Goal: Information Seeking & Learning: Learn about a topic

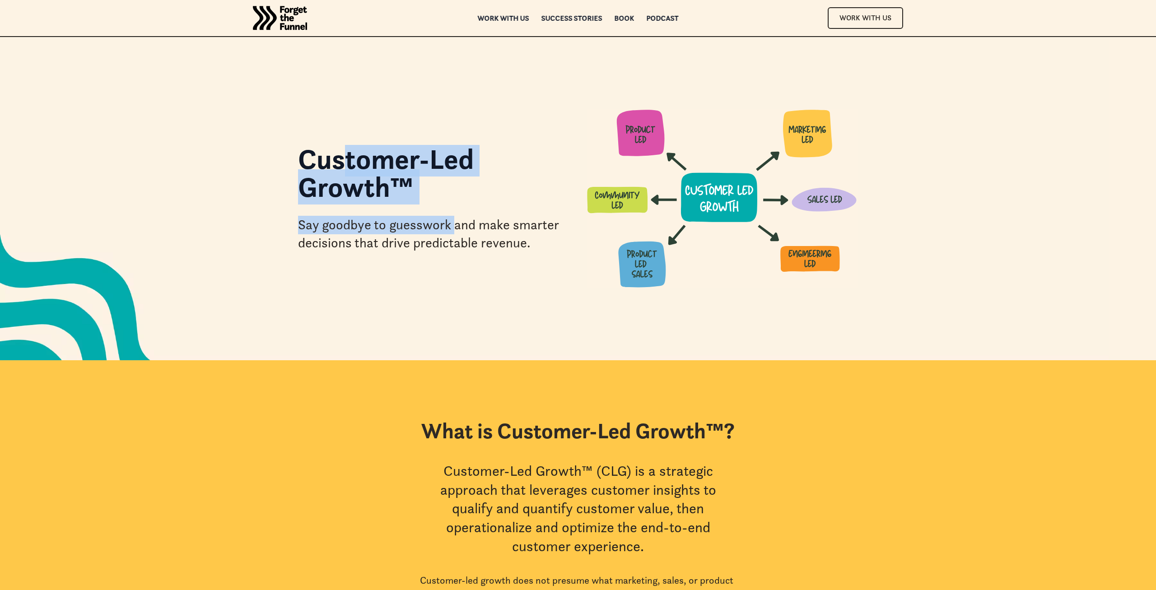
drag, startPoint x: 342, startPoint y: 153, endPoint x: 454, endPoint y: 216, distance: 128.3
click at [454, 211] on div "Customer-Led Growth™" at bounding box center [433, 178] width 271 height 66
click at [454, 216] on div "Say goodbye to guesswork and make smarter decisions that drive predictable reve…" at bounding box center [433, 234] width 271 height 37
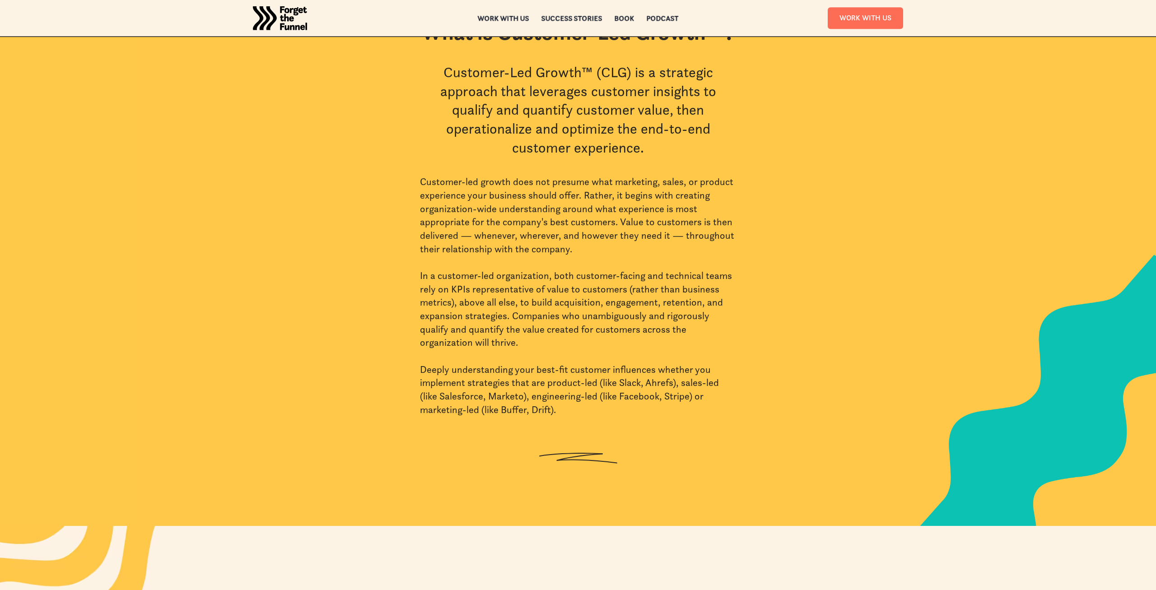
scroll to position [415, 0]
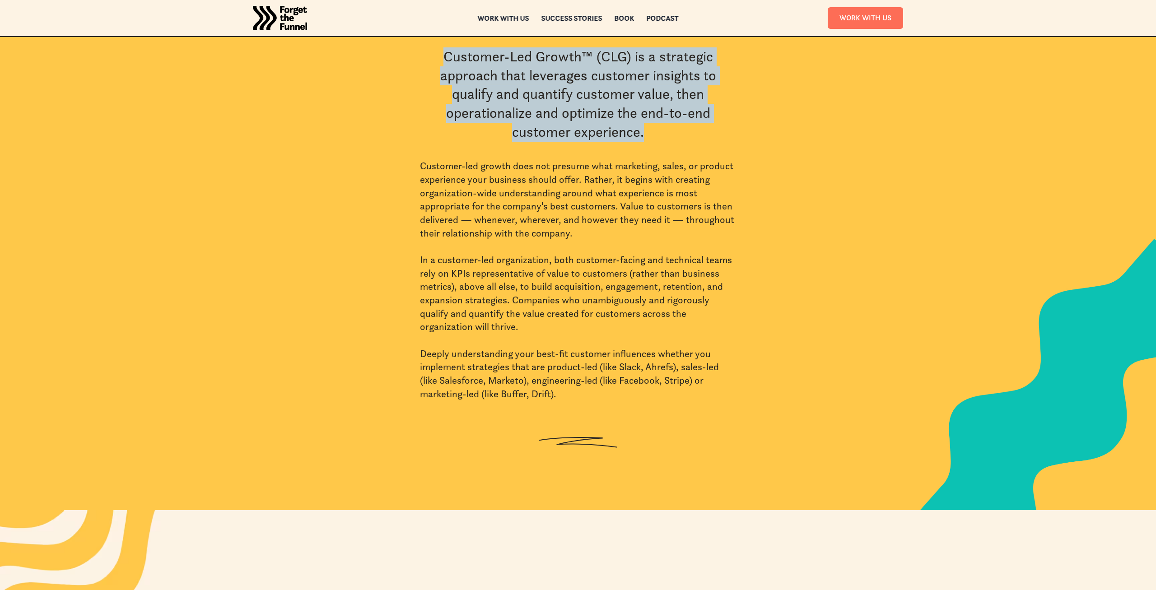
drag, startPoint x: 445, startPoint y: 56, endPoint x: 684, endPoint y: 149, distance: 256.7
click at [684, 149] on div "What is Customer-Led Growth™? Customer-Led Growth™ (CLG) is a strategic approac…" at bounding box center [578, 228] width 316 height 449
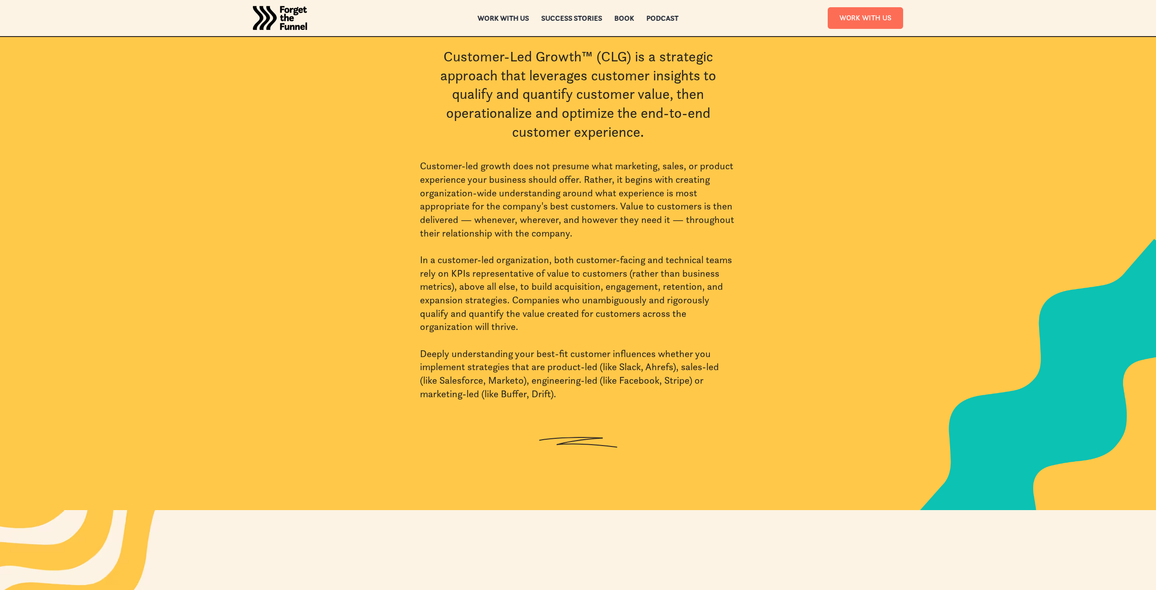
click at [684, 149] on div "What is Customer-Led Growth™? Customer-Led Growth™ (CLG) is a strategic approac…" at bounding box center [578, 228] width 316 height 449
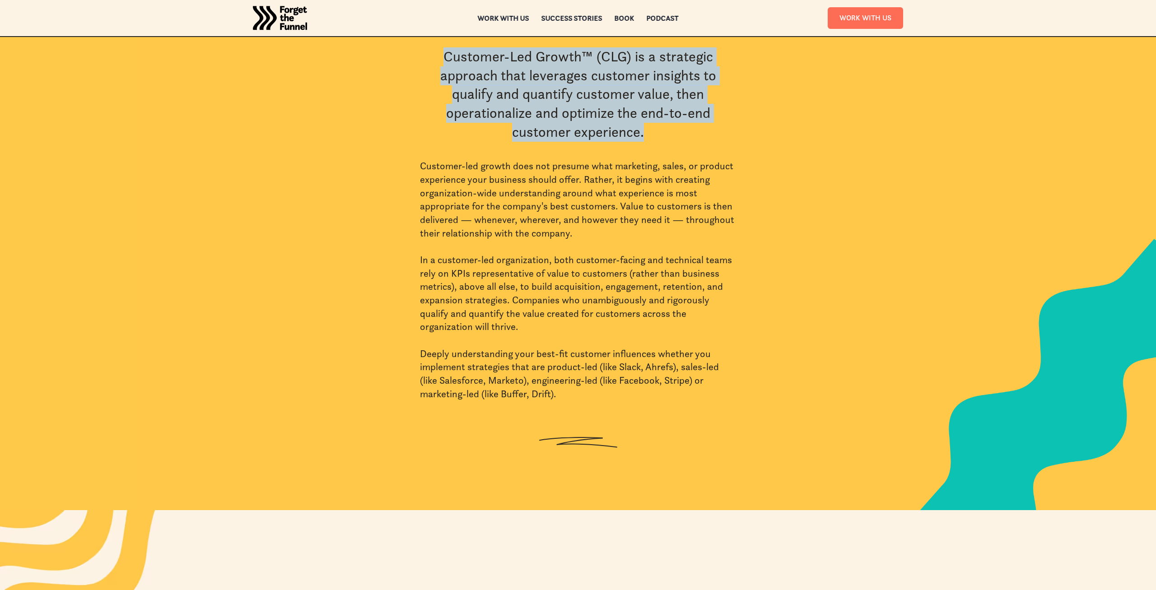
drag, startPoint x: 696, startPoint y: 140, endPoint x: 407, endPoint y: 51, distance: 302.5
click at [407, 51] on div "What is Customer-Led Growth™? Customer-Led Growth™ (CLG) is a strategic approac…" at bounding box center [578, 228] width 651 height 449
drag, startPoint x: 407, startPoint y: 51, endPoint x: 391, endPoint y: 154, distance: 104.3
click at [391, 154] on div "What is Customer-Led Growth™? Customer-Led Growth™ (CLG) is a strategic approac…" at bounding box center [578, 228] width 651 height 449
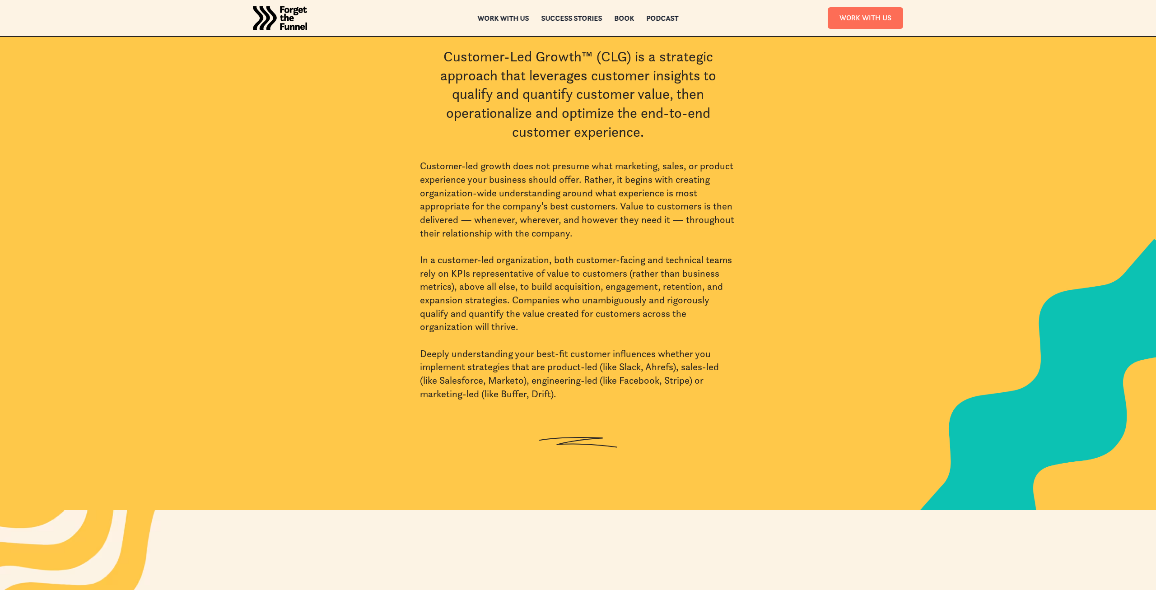
click at [391, 154] on div "What is Customer-Led Growth™? Customer-Led Growth™ (CLG) is a strategic approac…" at bounding box center [578, 228] width 651 height 449
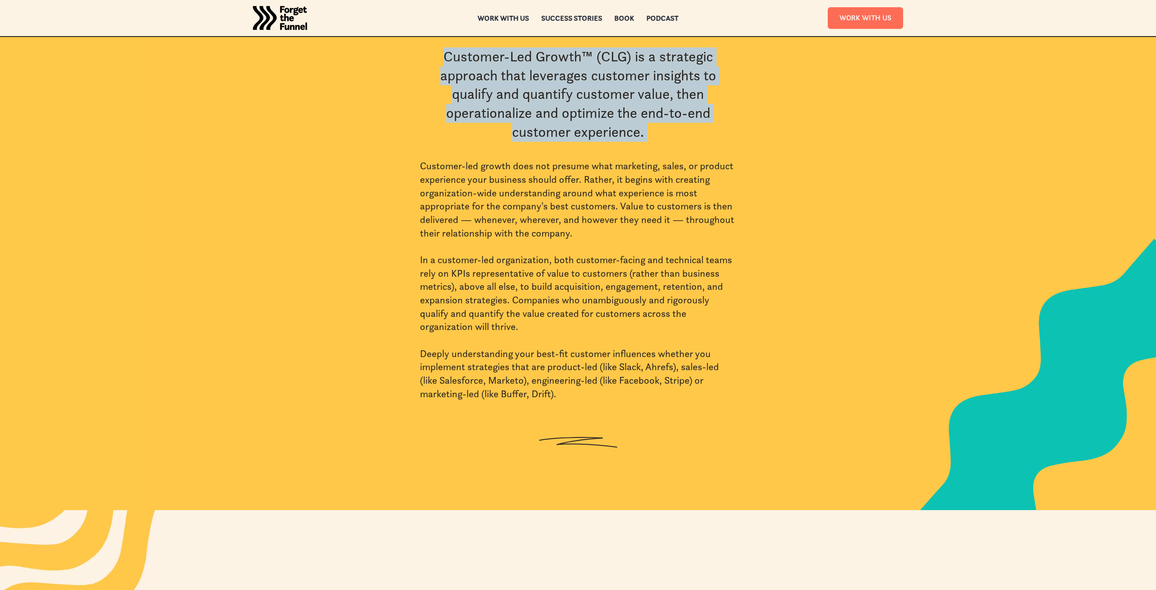
drag, startPoint x: 391, startPoint y: 154, endPoint x: 378, endPoint y: 52, distance: 102.0
click at [378, 52] on div "What is Customer-Led Growth™? Customer-Led Growth™ (CLG) is a strategic approac…" at bounding box center [578, 228] width 651 height 449
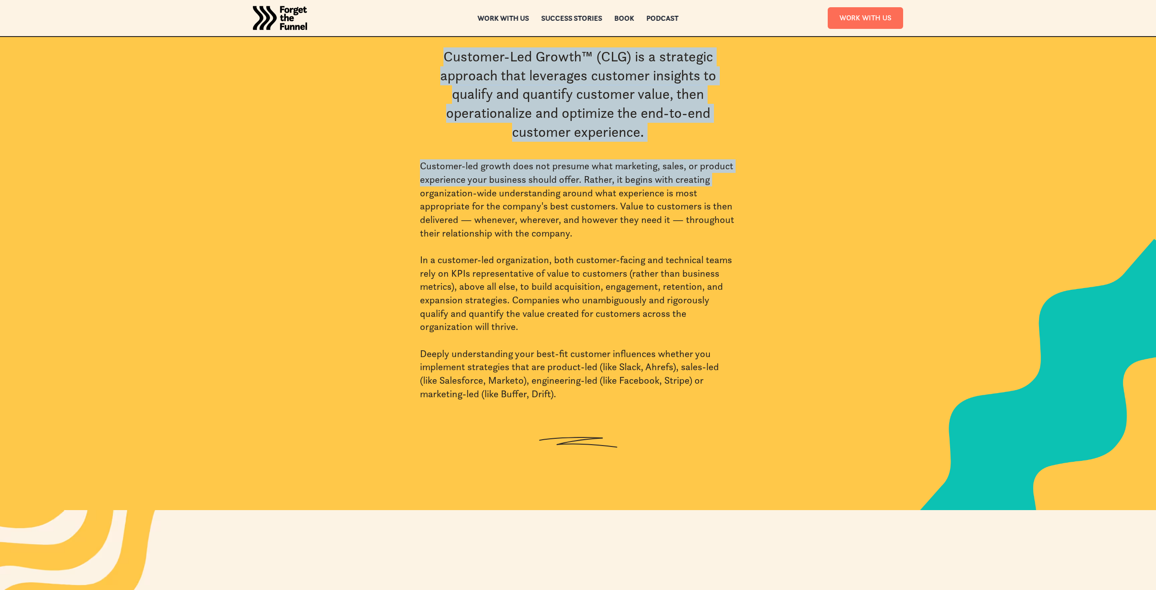
drag, startPoint x: 378, startPoint y: 52, endPoint x: 357, endPoint y: 192, distance: 141.6
click at [357, 192] on div "What is Customer-Led Growth™? Customer-Led Growth™ (CLG) is a strategic approac…" at bounding box center [578, 228] width 651 height 449
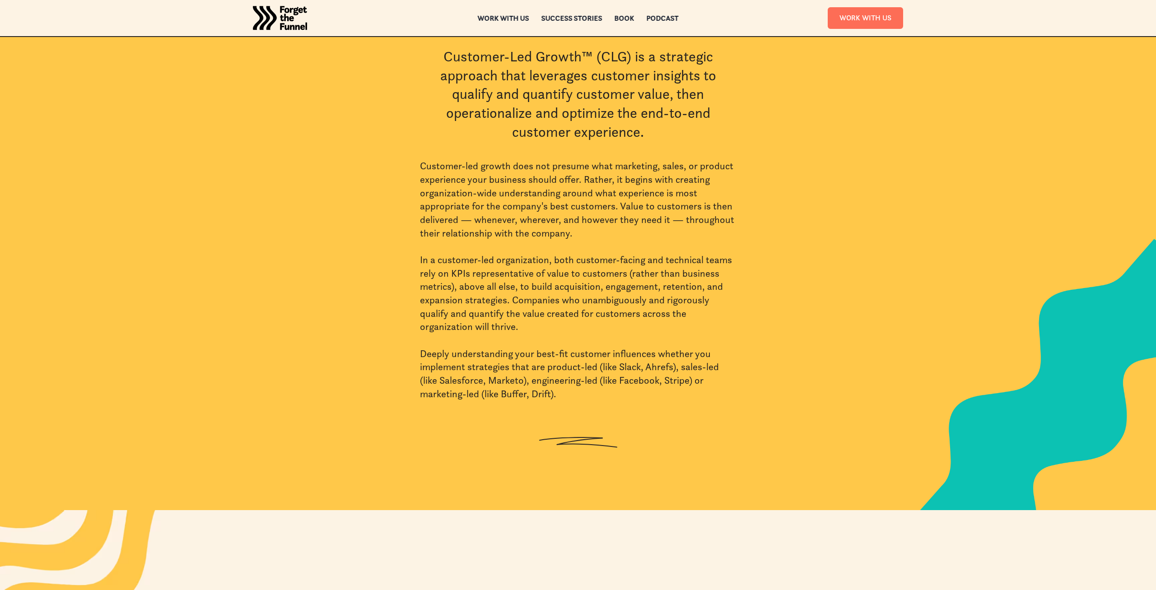
click at [357, 192] on div "What is Customer-Led Growth™? Customer-Led Growth™ (CLG) is a strategic approac…" at bounding box center [578, 228] width 651 height 449
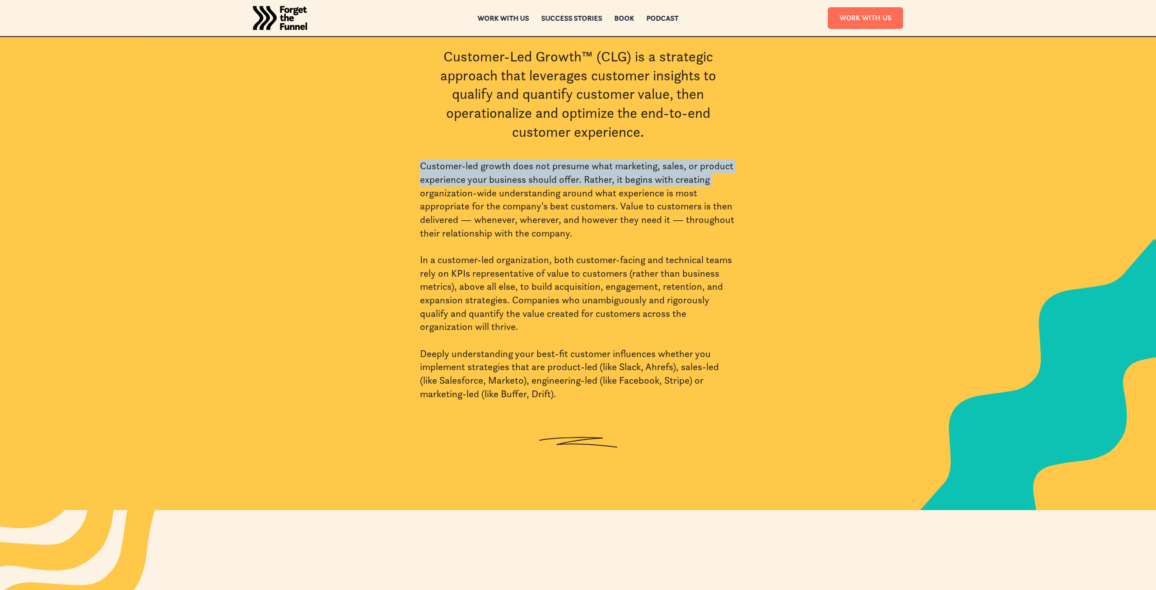
drag, startPoint x: 357, startPoint y: 192, endPoint x: 356, endPoint y: 171, distance: 21.7
click at [356, 171] on div "What is Customer-Led Growth™? Customer-Led Growth™ (CLG) is a strategic approac…" at bounding box center [578, 228] width 651 height 449
drag, startPoint x: 356, startPoint y: 171, endPoint x: 353, endPoint y: 200, distance: 29.5
click at [353, 200] on div "What is Customer-Led Growth™? Customer-Led Growth™ (CLG) is a strategic approac…" at bounding box center [578, 228] width 651 height 449
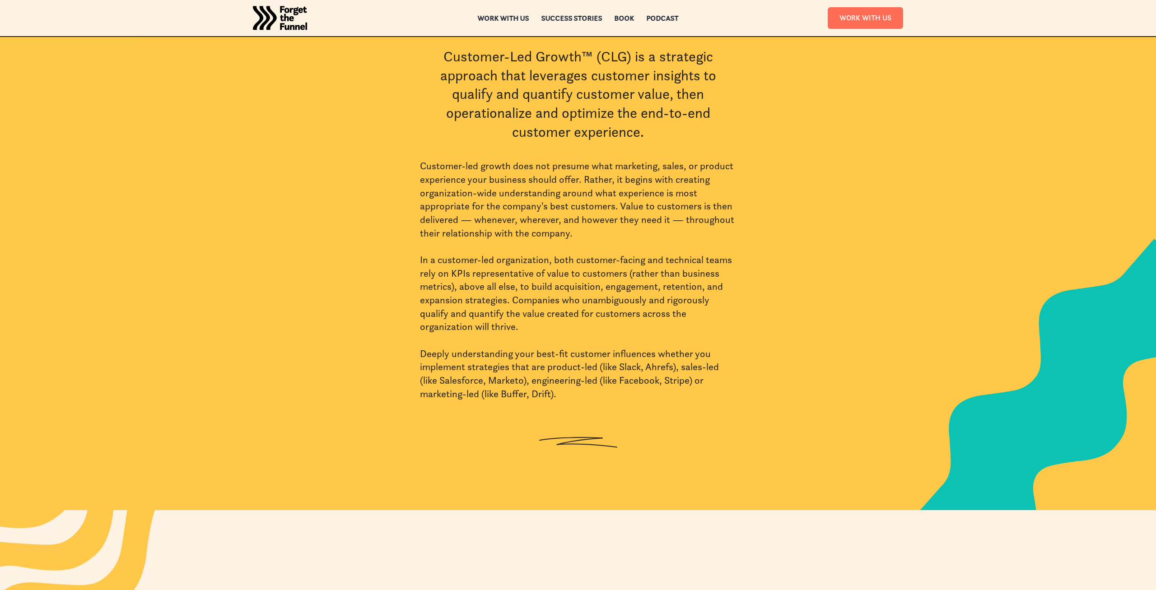
click at [353, 200] on div "What is Customer-Led Growth™? Customer-Led Growth™ (CLG) is a strategic approac…" at bounding box center [578, 228] width 651 height 449
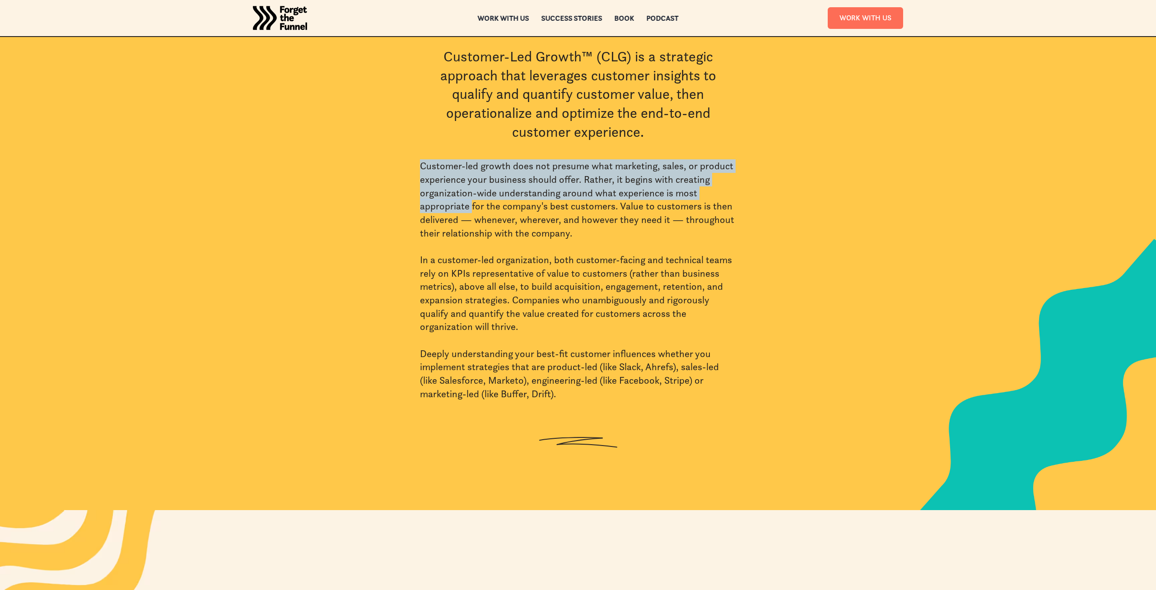
drag, startPoint x: 355, startPoint y: 201, endPoint x: 354, endPoint y: 167, distance: 33.9
click at [354, 167] on div "What is Customer-Led Growth™? Customer-Led Growth™ (CLG) is a strategic approac…" at bounding box center [578, 228] width 651 height 449
drag, startPoint x: 354, startPoint y: 167, endPoint x: 346, endPoint y: 208, distance: 41.9
click at [346, 208] on div "What is Customer-Led Growth™? Customer-Led Growth™ (CLG) is a strategic approac…" at bounding box center [578, 228] width 651 height 449
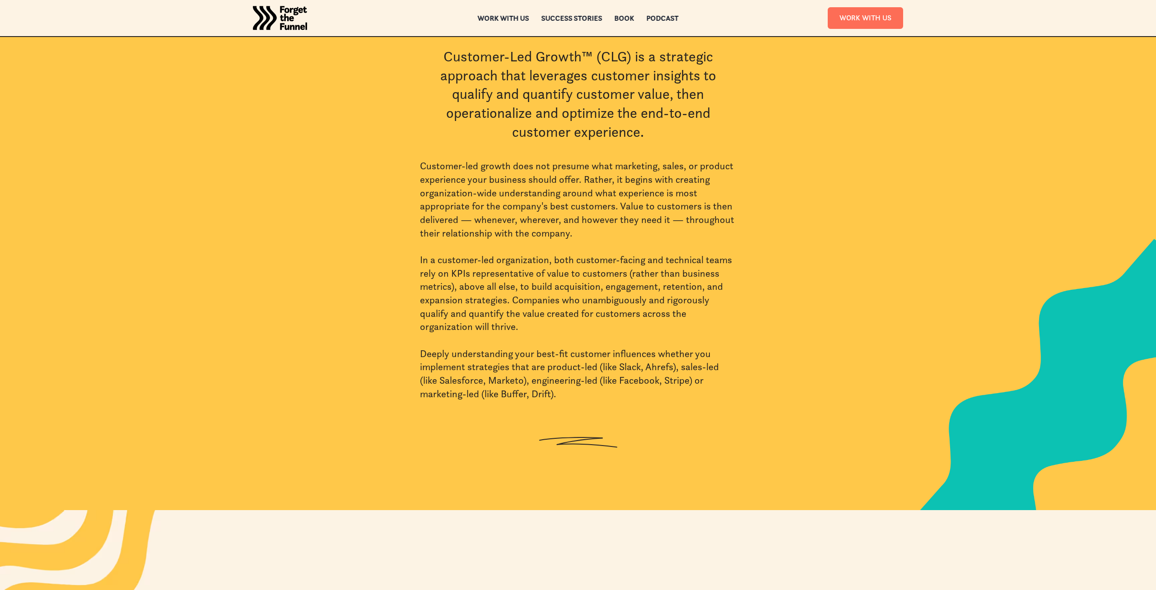
click at [346, 208] on div "What is Customer-Led Growth™? Customer-Led Growth™ (CLG) is a strategic approac…" at bounding box center [578, 228] width 651 height 449
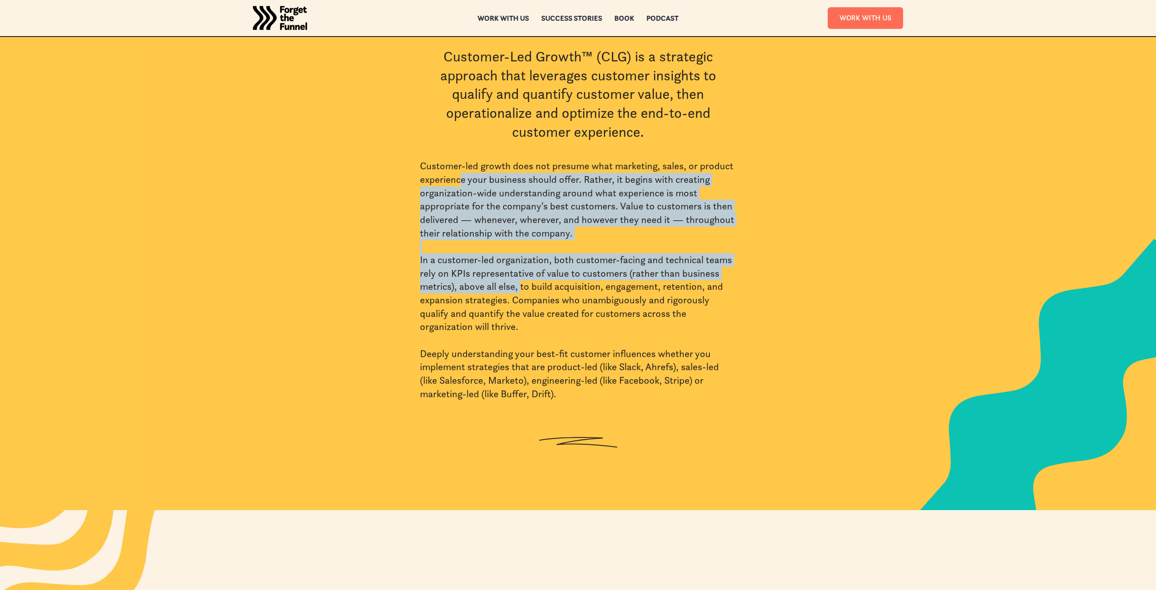
drag, startPoint x: 459, startPoint y: 179, endPoint x: 520, endPoint y: 289, distance: 126.0
click at [520, 289] on div "Customer-led growth does not presume what marketing, sales, or product experien…" at bounding box center [578, 279] width 316 height 241
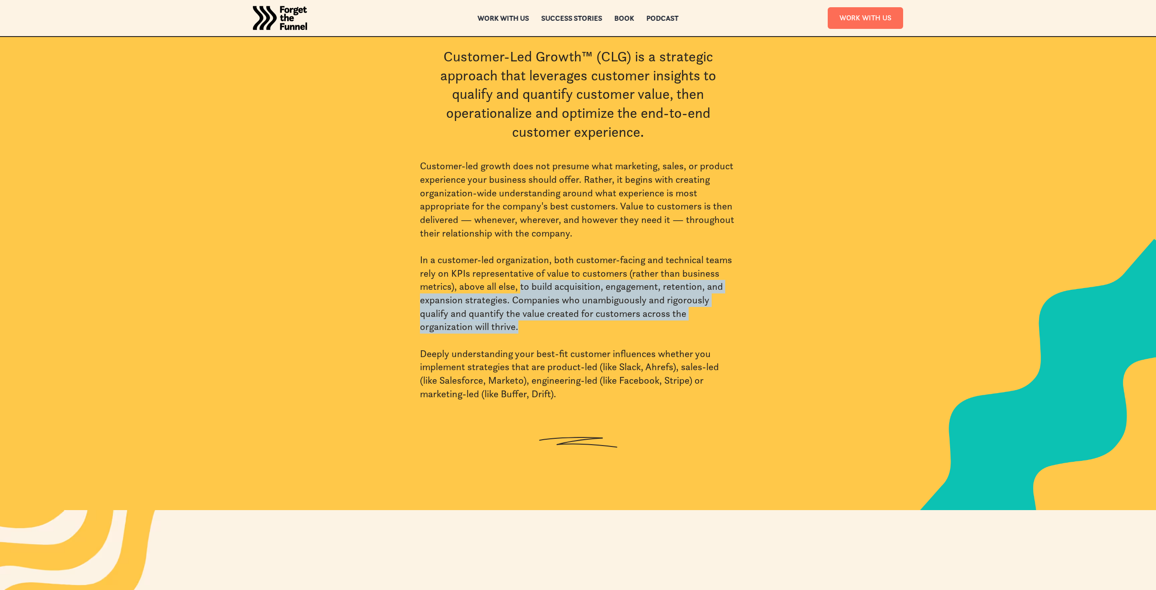
drag, startPoint x: 520, startPoint y: 289, endPoint x: 604, endPoint y: 322, distance: 89.3
click at [604, 322] on div "Customer-led growth does not presume what marketing, sales, or product experien…" at bounding box center [578, 279] width 316 height 241
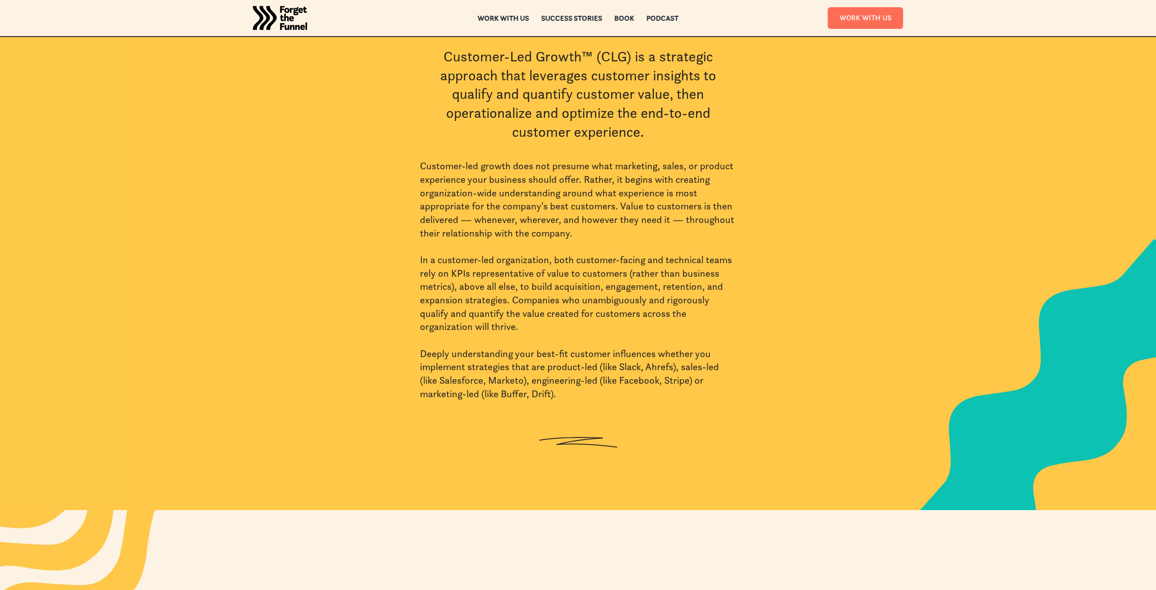
click at [604, 323] on div "Customer-led growth does not presume what marketing, sales, or product experien…" at bounding box center [578, 279] width 316 height 241
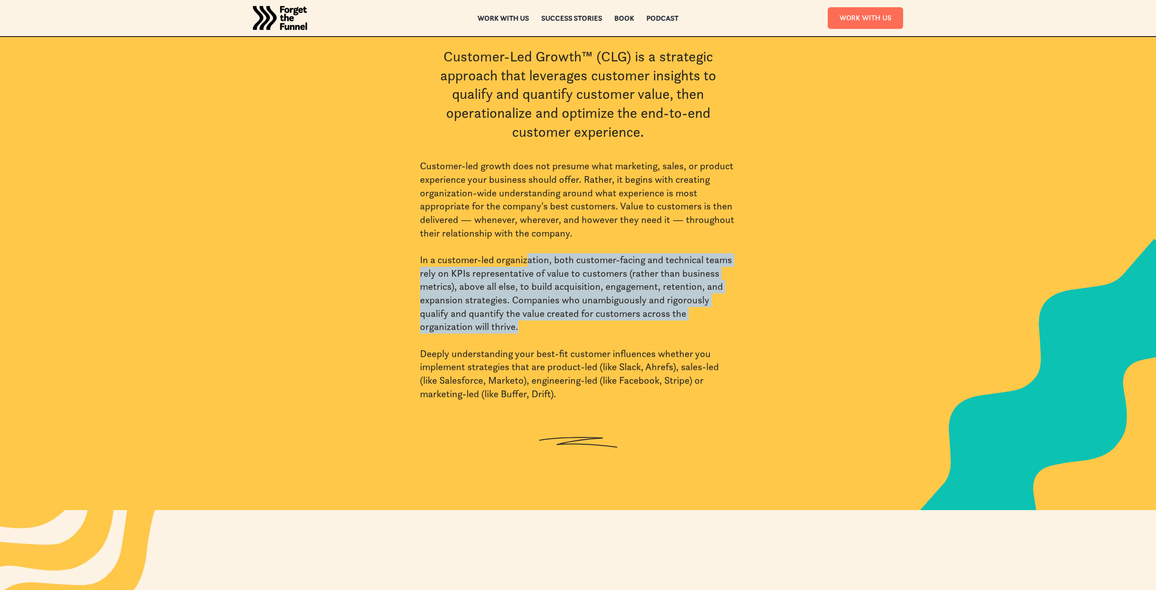
drag, startPoint x: 552, startPoint y: 325, endPoint x: 528, endPoint y: 259, distance: 70.2
click at [528, 259] on div "Customer-led growth does not presume what marketing, sales, or product experien…" at bounding box center [578, 279] width 316 height 241
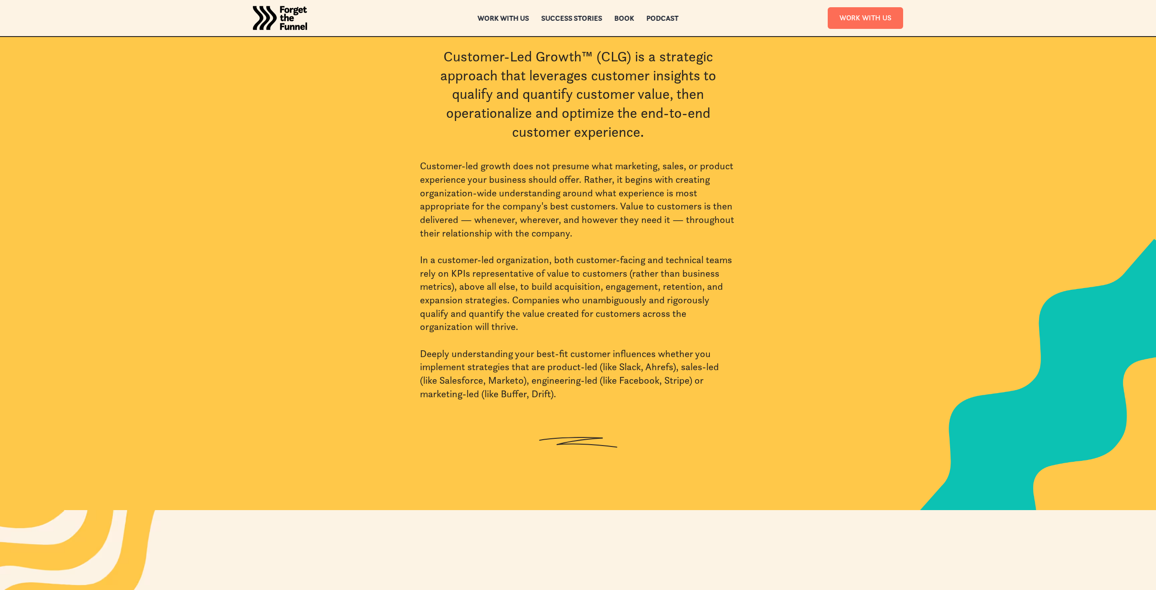
click at [528, 259] on div "Customer-led growth does not presume what marketing, sales, or product experien…" at bounding box center [578, 279] width 316 height 241
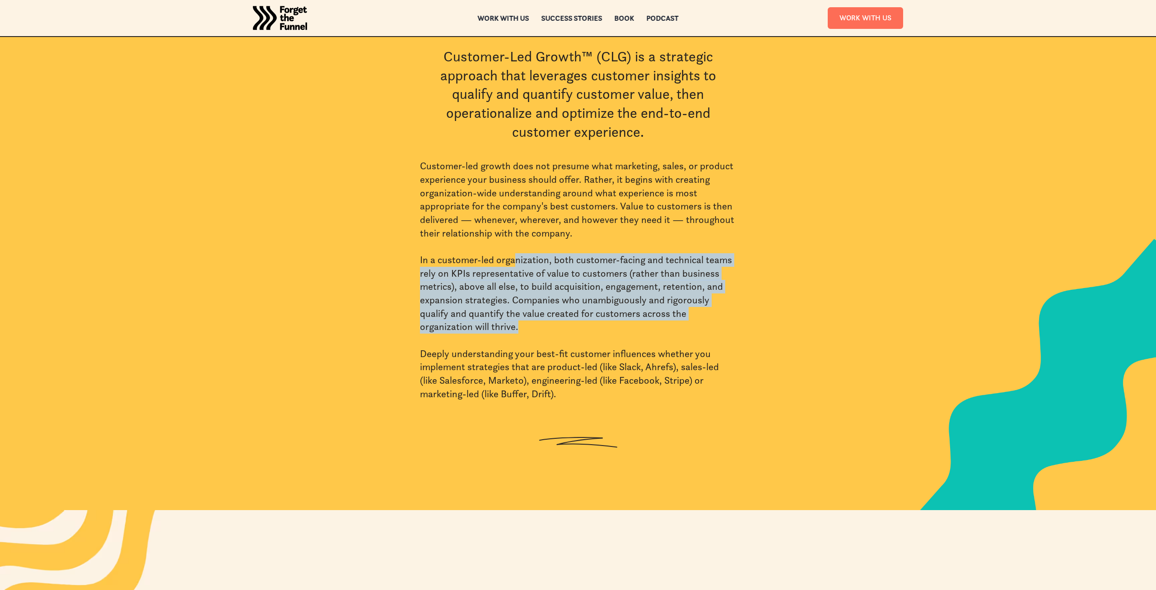
drag, startPoint x: 514, startPoint y: 262, endPoint x: 530, endPoint y: 326, distance: 66.5
click at [530, 326] on div "Customer-led growth does not presume what marketing, sales, or product experien…" at bounding box center [578, 279] width 316 height 241
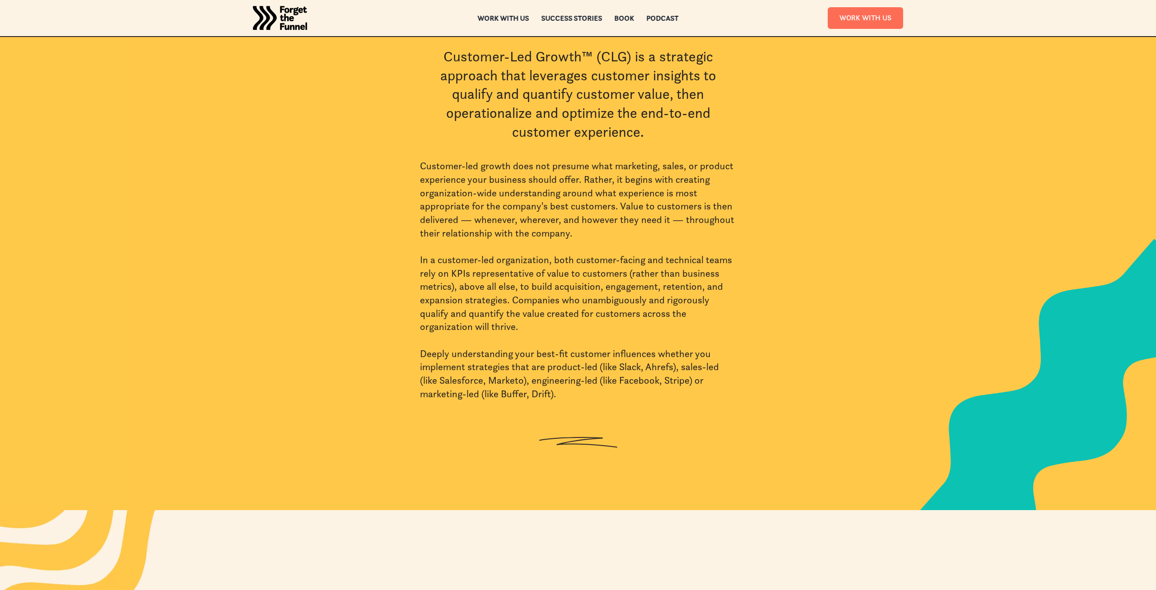
click at [530, 326] on div "Customer-led growth does not presume what marketing, sales, or product experien…" at bounding box center [578, 279] width 316 height 241
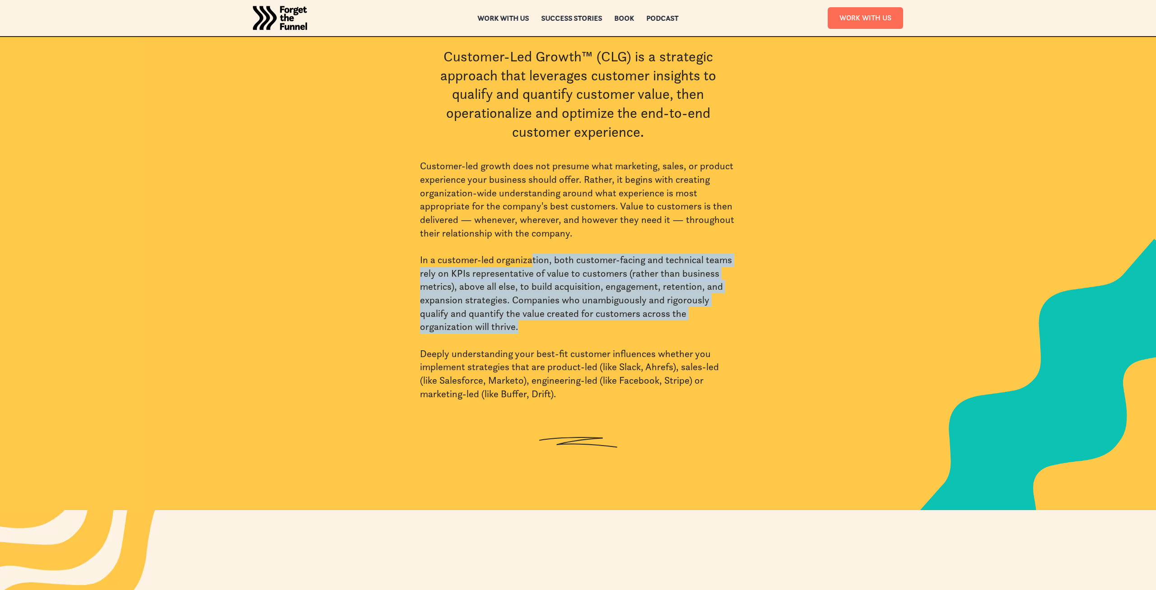
drag, startPoint x: 530, startPoint y: 329, endPoint x: 530, endPoint y: 259, distance: 70.0
click at [530, 259] on div "Customer-led growth does not presume what marketing, sales, or product experien…" at bounding box center [578, 279] width 316 height 241
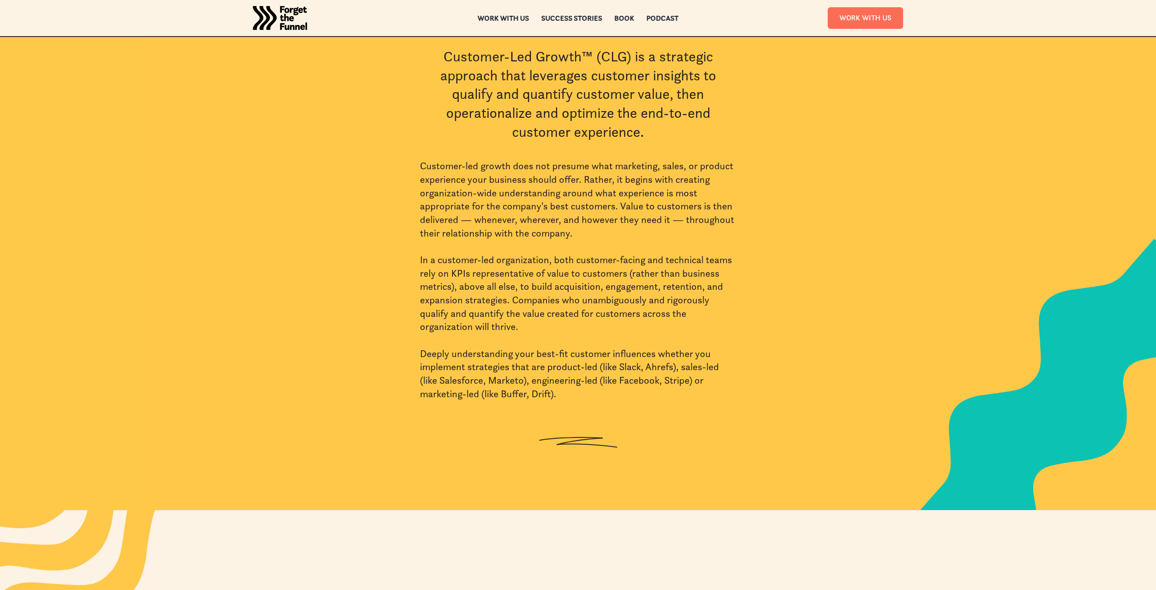
click at [530, 259] on div "Customer-led growth does not presume what marketing, sales, or product experien…" at bounding box center [578, 279] width 316 height 241
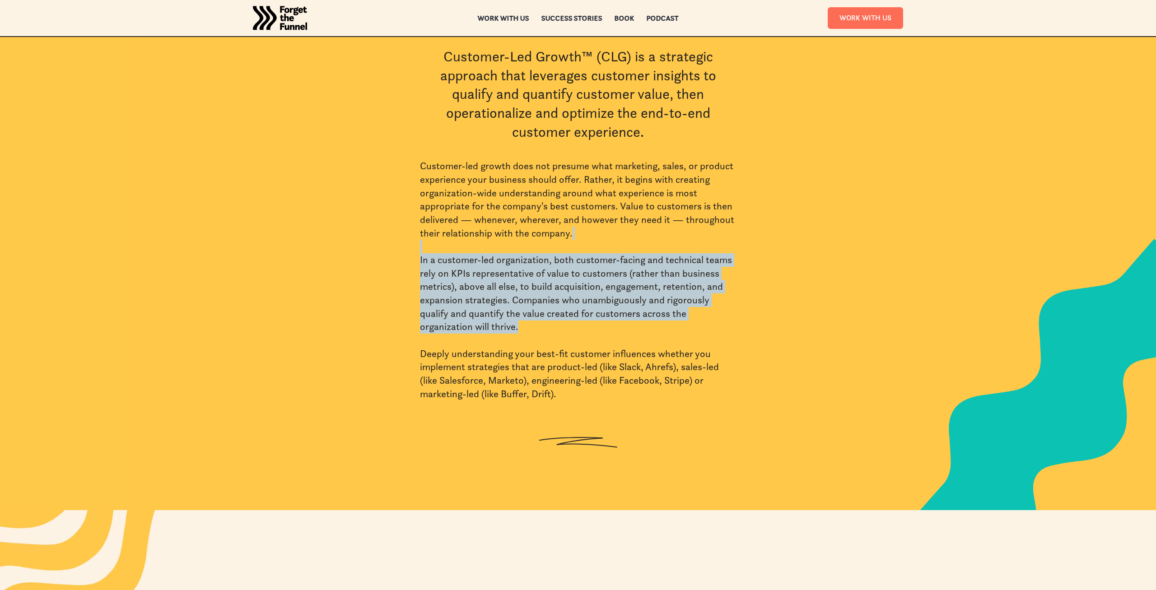
drag, startPoint x: 531, startPoint y: 251, endPoint x: 538, endPoint y: 323, distance: 72.2
click at [538, 323] on div "Customer-led growth does not presume what marketing, sales, or product experien…" at bounding box center [578, 279] width 316 height 241
drag, startPoint x: 541, startPoint y: 330, endPoint x: 530, endPoint y: 247, distance: 83.9
click at [530, 247] on div "Customer-led growth does not presume what marketing, sales, or product experien…" at bounding box center [578, 279] width 316 height 241
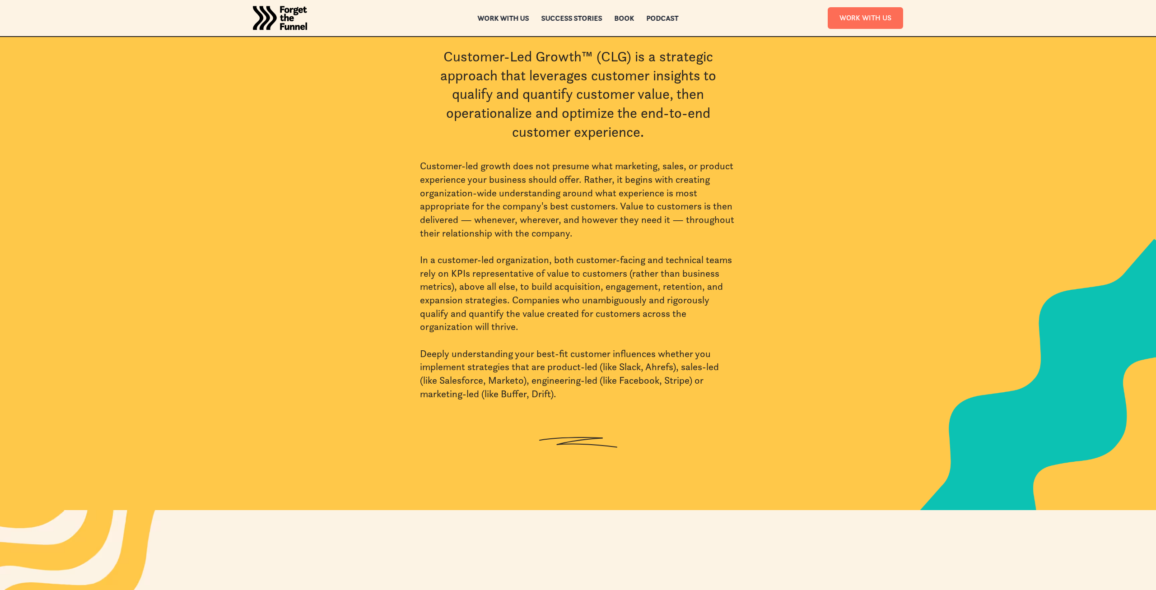
click at [530, 247] on div "Customer-led growth does not presume what marketing, sales, or product experien…" at bounding box center [578, 279] width 316 height 241
drag, startPoint x: 530, startPoint y: 247, endPoint x: 551, endPoint y: 333, distance: 89.2
click at [551, 333] on div "Customer-led growth does not presume what marketing, sales, or product experien…" at bounding box center [578, 279] width 316 height 241
drag, startPoint x: 551, startPoint y: 333, endPoint x: 521, endPoint y: 240, distance: 98.0
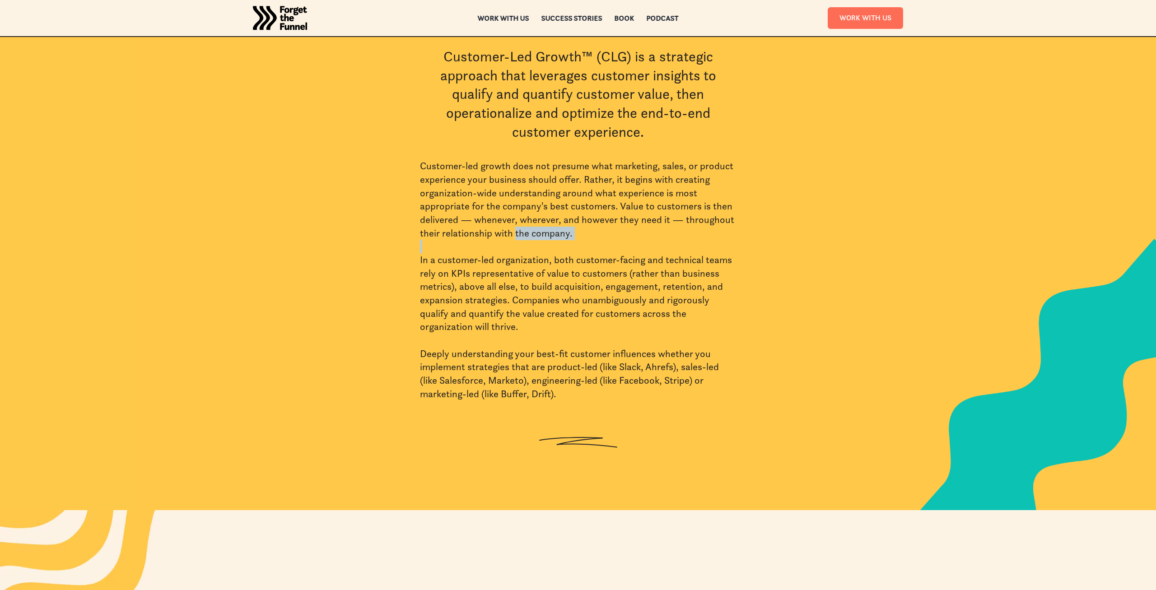
click at [521, 240] on div "Customer-led growth does not presume what marketing, sales, or product experien…" at bounding box center [578, 279] width 316 height 241
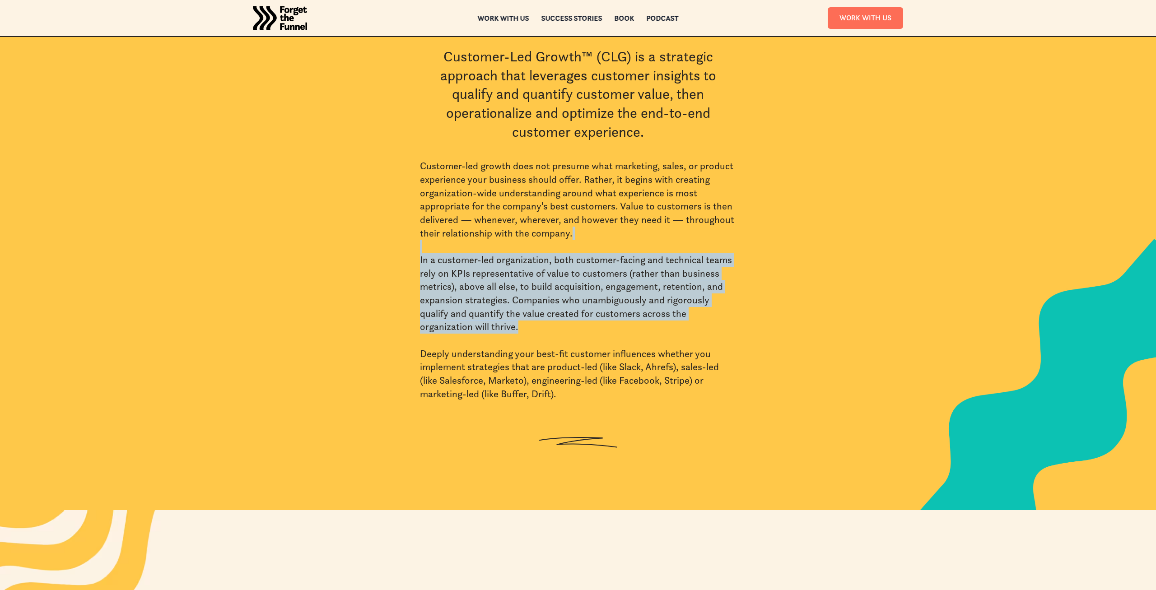
drag, startPoint x: 524, startPoint y: 250, endPoint x: 538, endPoint y: 329, distance: 80.3
click at [538, 329] on div "Customer-led growth does not presume what marketing, sales, or product experien…" at bounding box center [578, 279] width 316 height 241
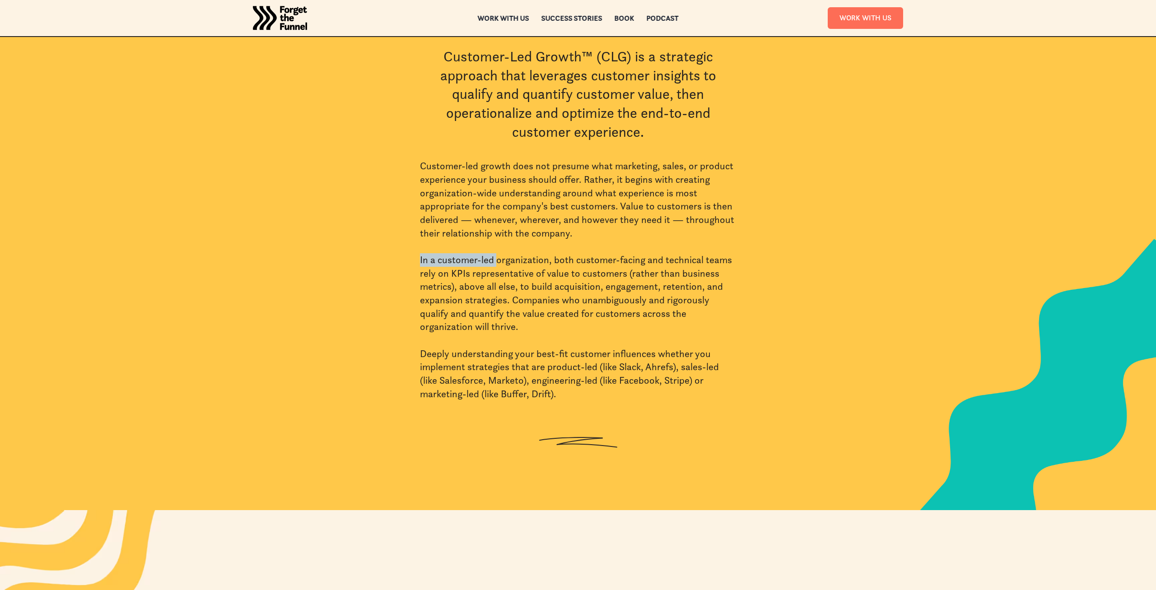
drag, startPoint x: 538, startPoint y: 329, endPoint x: 513, endPoint y: 256, distance: 77.7
click at [513, 256] on div "Customer-led growth does not presume what marketing, sales, or product experien…" at bounding box center [578, 279] width 316 height 241
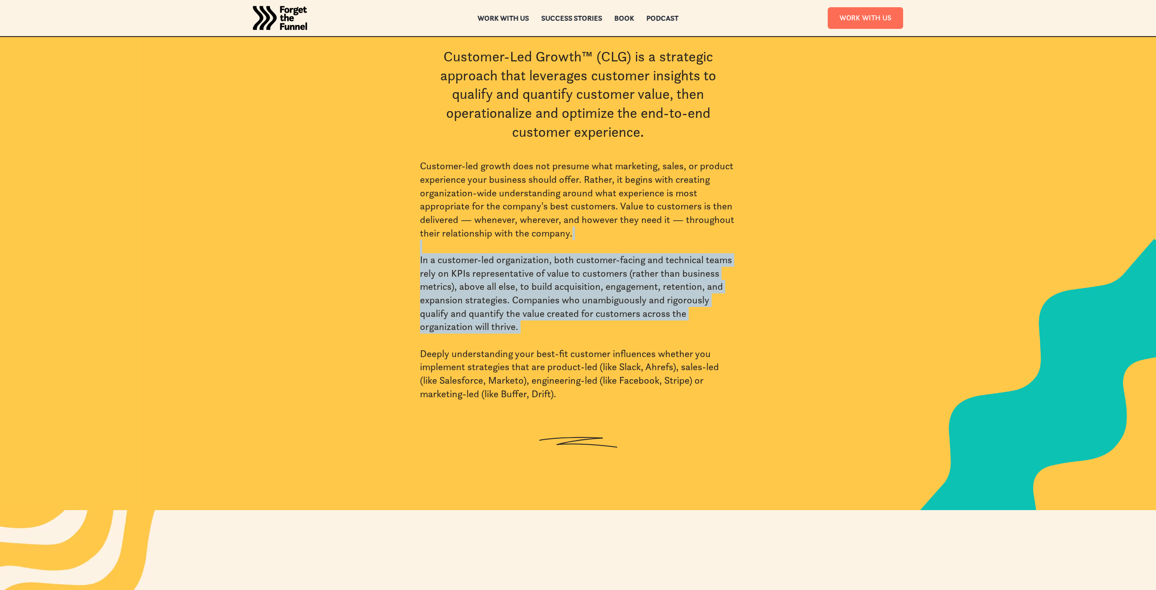
drag, startPoint x: 513, startPoint y: 248, endPoint x: 546, endPoint y: 347, distance: 104.6
click at [546, 347] on div "Customer-led growth does not presume what marketing, sales, or product experien…" at bounding box center [578, 279] width 316 height 241
drag, startPoint x: 557, startPoint y: 333, endPoint x: 410, endPoint y: 251, distance: 169.1
click at [410, 251] on div "What is Customer-Led Growth™? Customer-Led Growth™ (CLG) is a strategic approac…" at bounding box center [578, 228] width 651 height 449
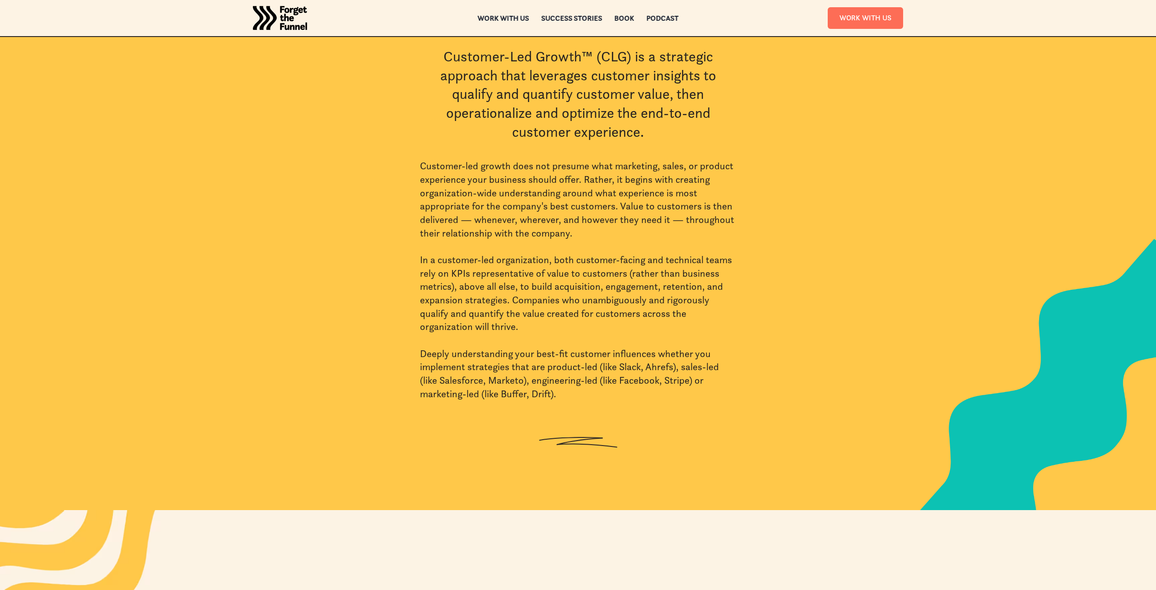
click at [410, 251] on div "What is Customer-Led Growth™? Customer-Led Growth™ (CLG) is a strategic approac…" at bounding box center [578, 228] width 651 height 449
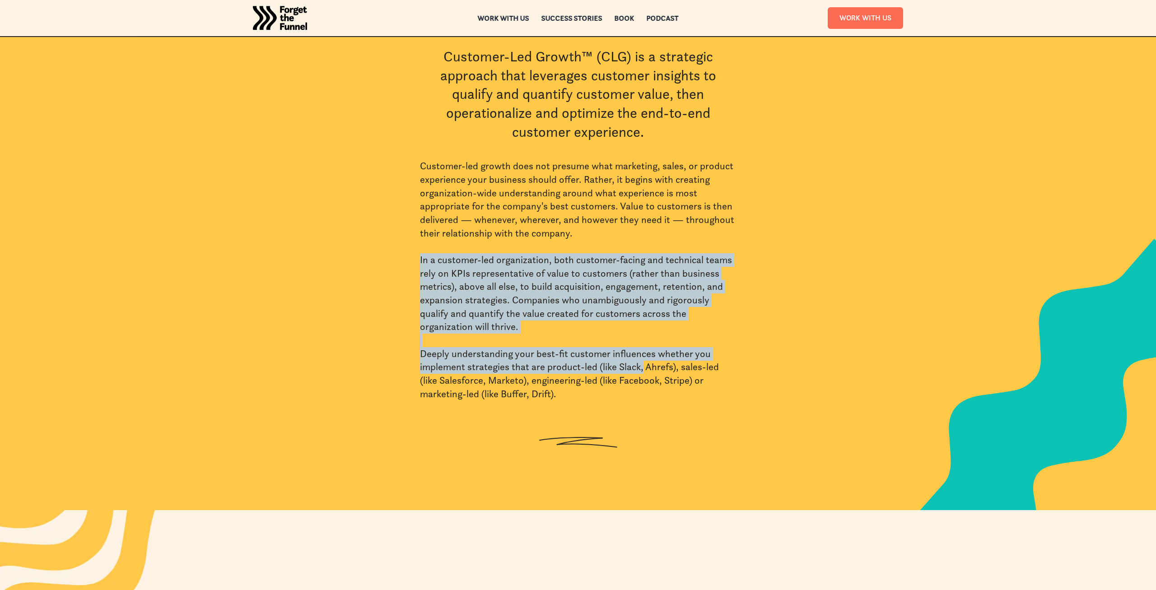
drag, startPoint x: 398, startPoint y: 257, endPoint x: 645, endPoint y: 363, distance: 269.0
click at [645, 363] on div "What is Customer-Led Growth™? Customer-Led Growth™ (CLG) is a strategic approac…" at bounding box center [578, 228] width 651 height 449
click at [645, 363] on div "Customer-led growth does not presume what marketing, sales, or product experien…" at bounding box center [578, 279] width 316 height 241
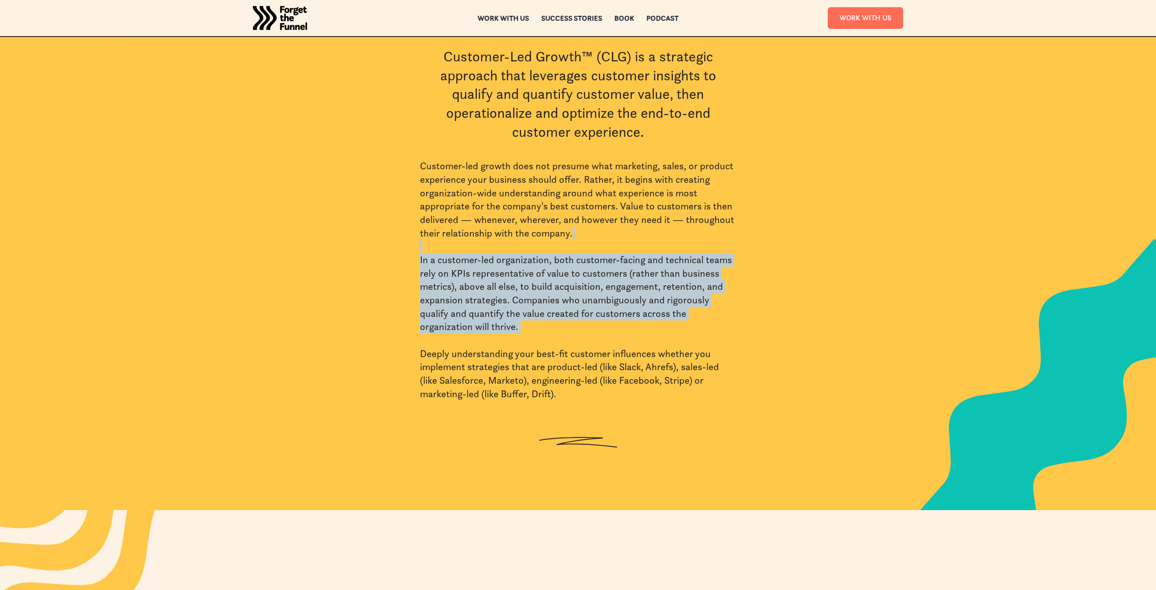
drag, startPoint x: 632, startPoint y: 344, endPoint x: 401, endPoint y: 251, distance: 248.5
click at [401, 251] on div "What is Customer-Led Growth™? Customer-Led Growth™ (CLG) is a strategic approac…" at bounding box center [578, 228] width 651 height 449
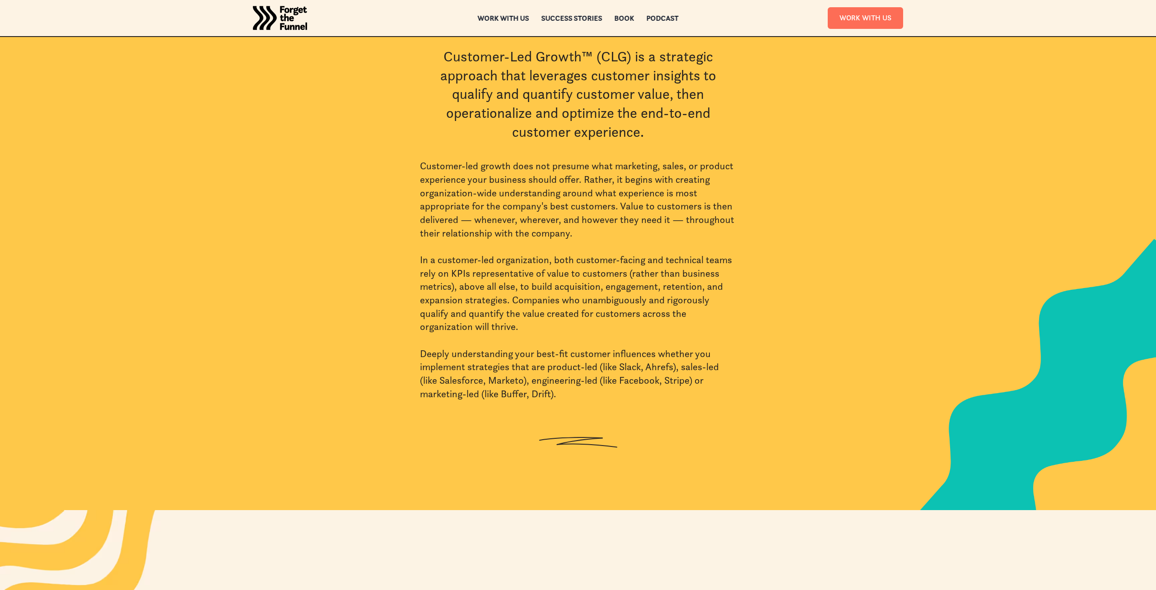
click at [401, 251] on div "What is Customer-Led Growth™? Customer-Led Growth™ (CLG) is a strategic approac…" at bounding box center [578, 228] width 651 height 449
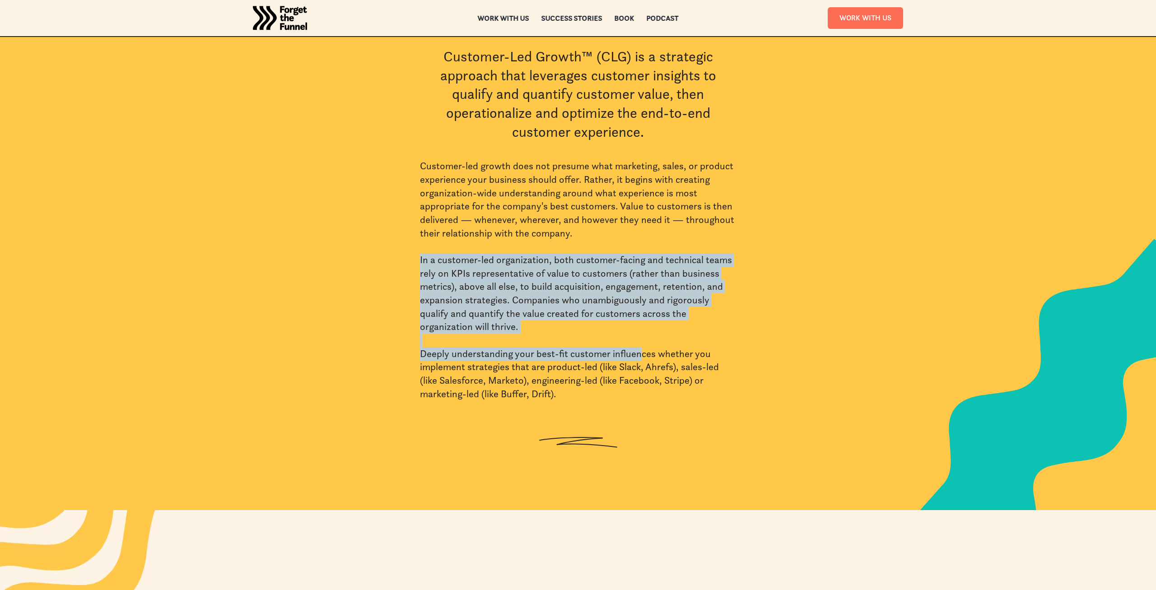
drag, startPoint x: 385, startPoint y: 255, endPoint x: 641, endPoint y: 348, distance: 272.5
click at [641, 348] on div "What is Customer-Led Growth™? Customer-Led Growth™ (CLG) is a strategic approac…" at bounding box center [578, 228] width 651 height 449
click at [641, 348] on div "Customer-led growth does not presume what marketing, sales, or product experien…" at bounding box center [578, 279] width 316 height 241
drag, startPoint x: 643, startPoint y: 328, endPoint x: 386, endPoint y: 261, distance: 265.5
click at [386, 261] on div "What is Customer-Led Growth™? Customer-Led Growth™ (CLG) is a strategic approac…" at bounding box center [578, 228] width 651 height 449
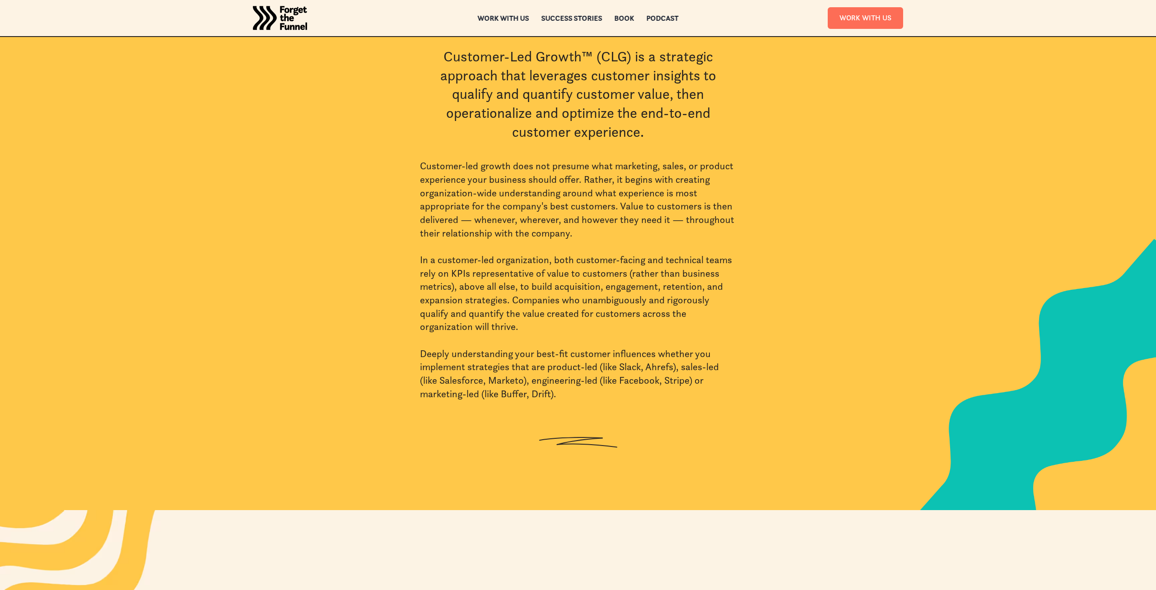
click at [386, 261] on div "What is Customer-Led Growth™? Customer-Led Growth™ (CLG) is a strategic approac…" at bounding box center [578, 228] width 651 height 449
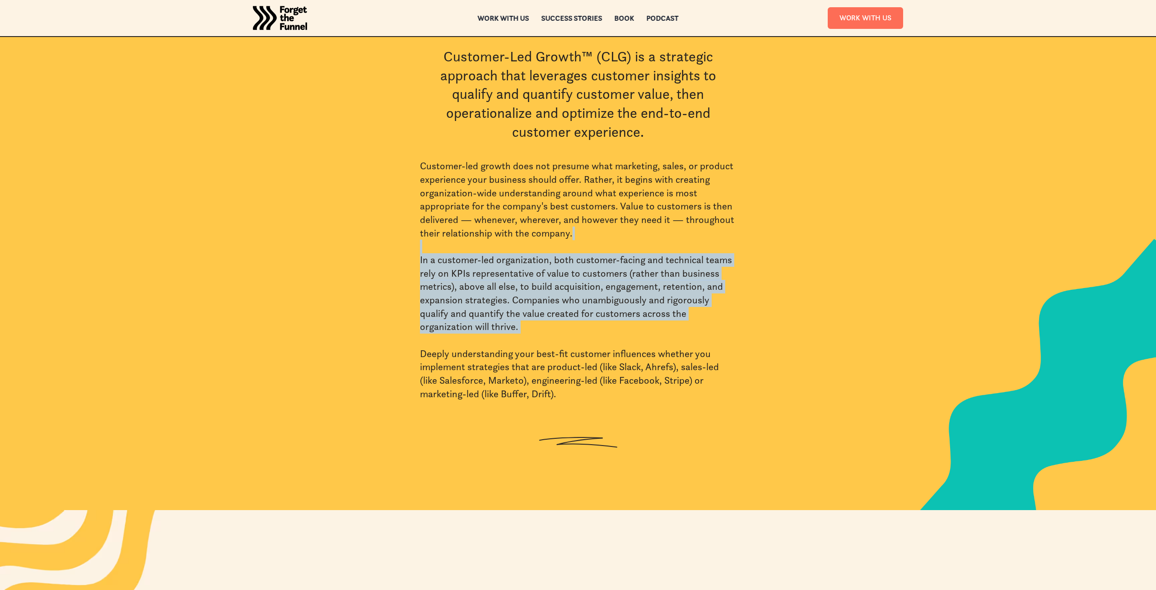
drag, startPoint x: 397, startPoint y: 254, endPoint x: 535, endPoint y: 342, distance: 163.8
click at [532, 342] on div "What is Customer-Led Growth™? Customer-Led Growth™ (CLG) is a strategic approac…" at bounding box center [578, 228] width 651 height 449
click at [544, 336] on div "Customer-led growth does not presume what marketing, sales, or product experien…" at bounding box center [578, 279] width 316 height 241
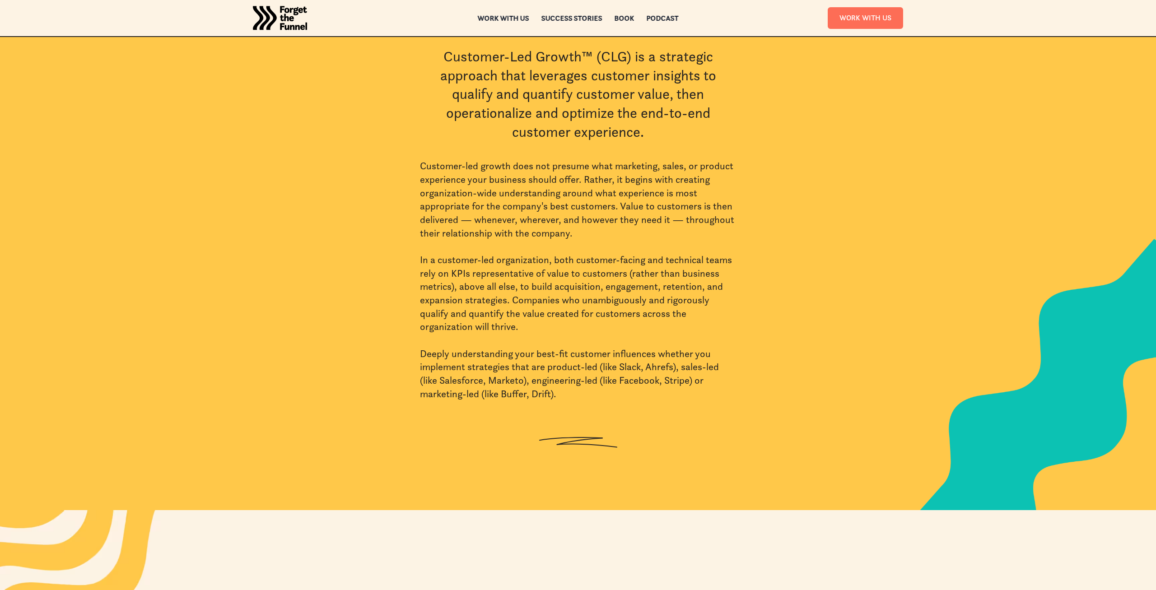
drag, startPoint x: 446, startPoint y: 351, endPoint x: 577, endPoint y: 422, distance: 148.6
click at [577, 422] on div "What is Customer-Led Growth™? Customer-Led Growth™ (CLG) is a strategic approac…" at bounding box center [578, 228] width 316 height 449
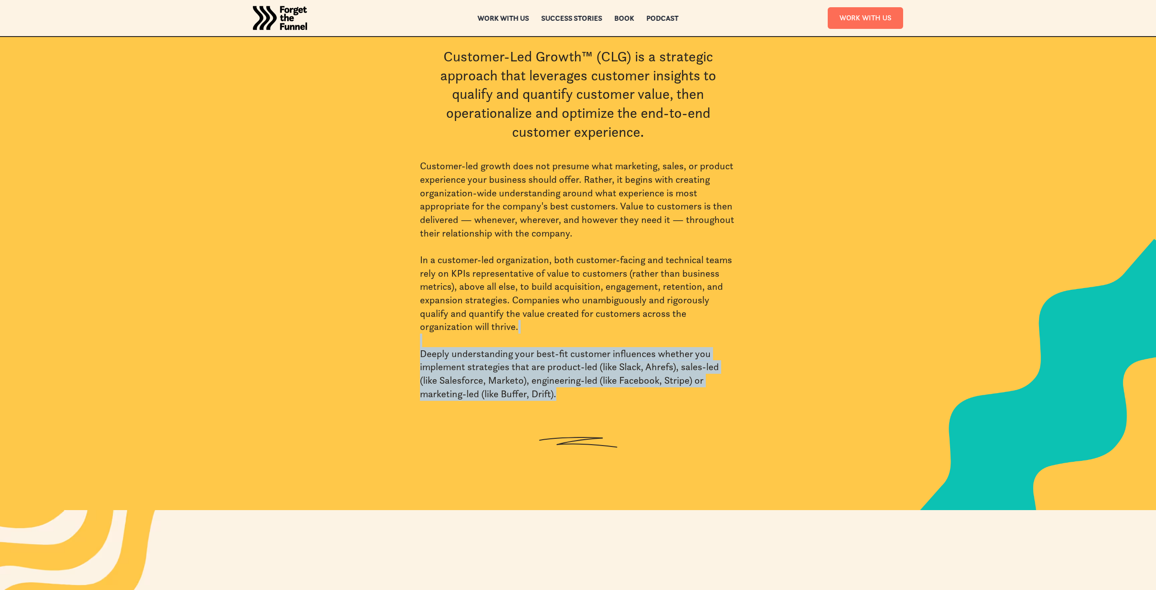
drag, startPoint x: 607, startPoint y: 402, endPoint x: 578, endPoint y: 339, distance: 69.5
click at [578, 339] on div "What is Customer-Led Growth™? Customer-Led Growth™ (CLG) is a strategic approac…" at bounding box center [578, 228] width 316 height 449
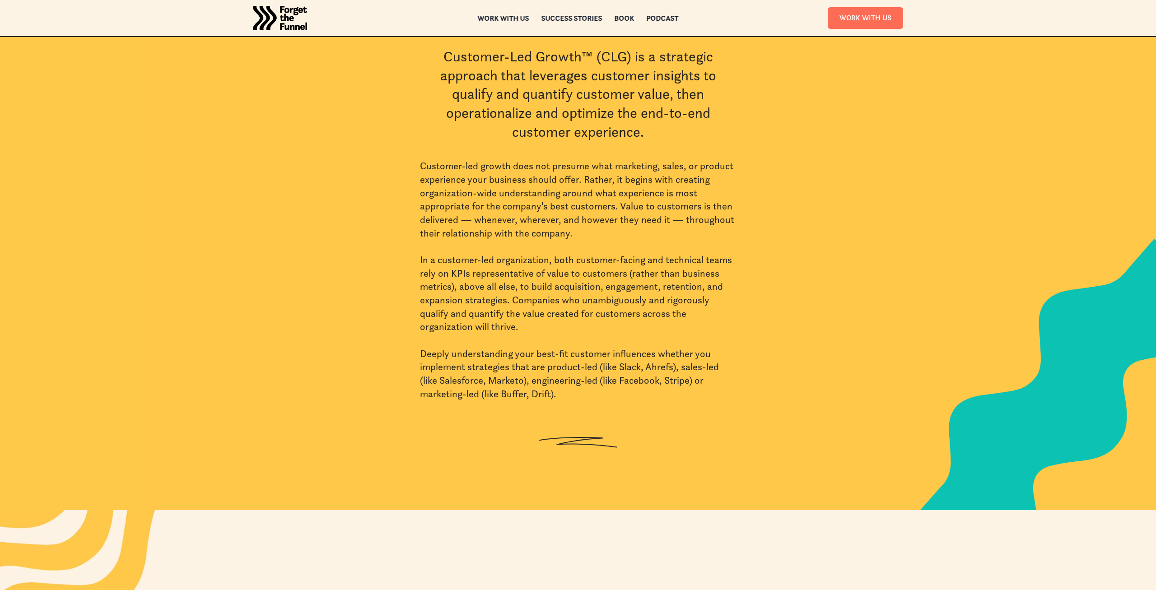
click at [578, 339] on div "Customer-led growth does not presume what marketing, sales, or product experien…" at bounding box center [578, 279] width 316 height 241
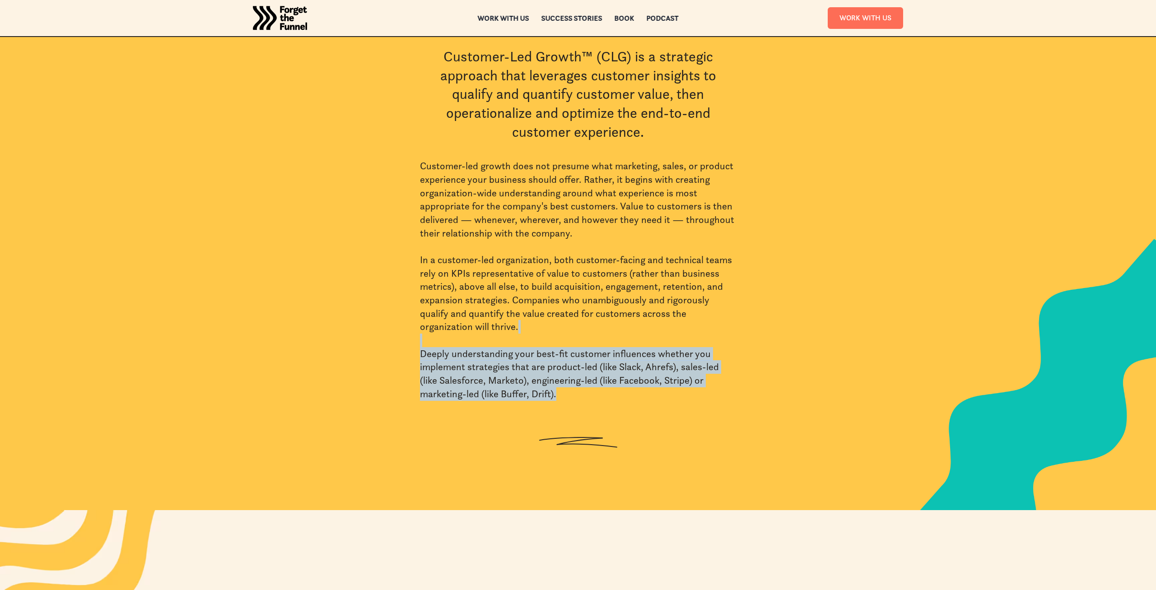
drag, startPoint x: 582, startPoint y: 335, endPoint x: 609, endPoint y: 401, distance: 71.3
click at [609, 401] on div "What is Customer-Led Growth™? Customer-Led Growth™ (CLG) is a strategic approac…" at bounding box center [578, 228] width 316 height 449
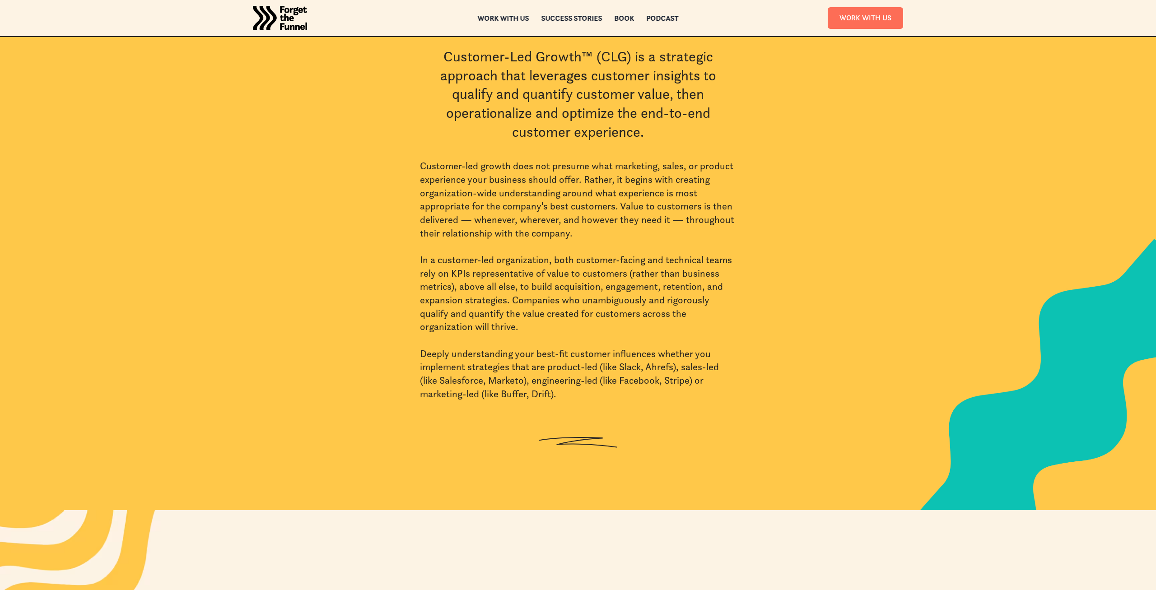
click at [609, 401] on div "What is Customer-Led Growth™? Customer-Led Growth™ (CLG) is a strategic approac…" at bounding box center [578, 228] width 316 height 449
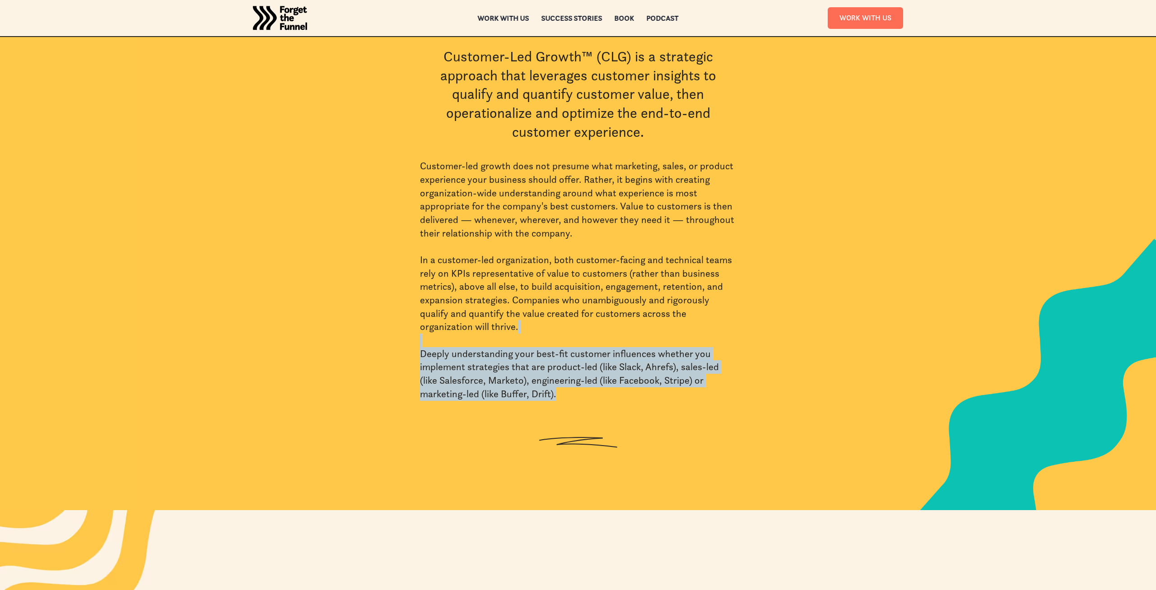
drag, startPoint x: 618, startPoint y: 407, endPoint x: 597, endPoint y: 332, distance: 77.9
click at [597, 332] on div "What is Customer-Led Growth™? Customer-Led Growth™ (CLG) is a strategic approac…" at bounding box center [578, 228] width 316 height 449
drag, startPoint x: 597, startPoint y: 332, endPoint x: 616, endPoint y: 395, distance: 65.7
click at [616, 395] on div "Customer-led growth does not presume what marketing, sales, or product experien…" at bounding box center [578, 279] width 316 height 241
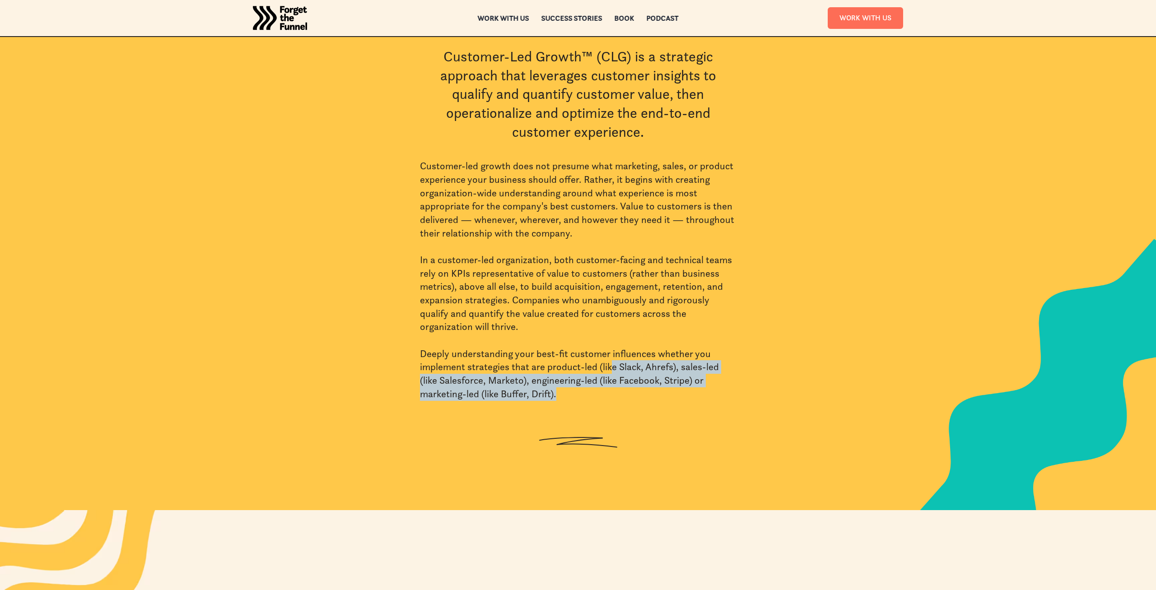
drag, startPoint x: 616, startPoint y: 394, endPoint x: 607, endPoint y: 333, distance: 61.7
click at [607, 335] on div "Customer-led growth does not presume what marketing, sales, or product experien…" at bounding box center [578, 279] width 316 height 241
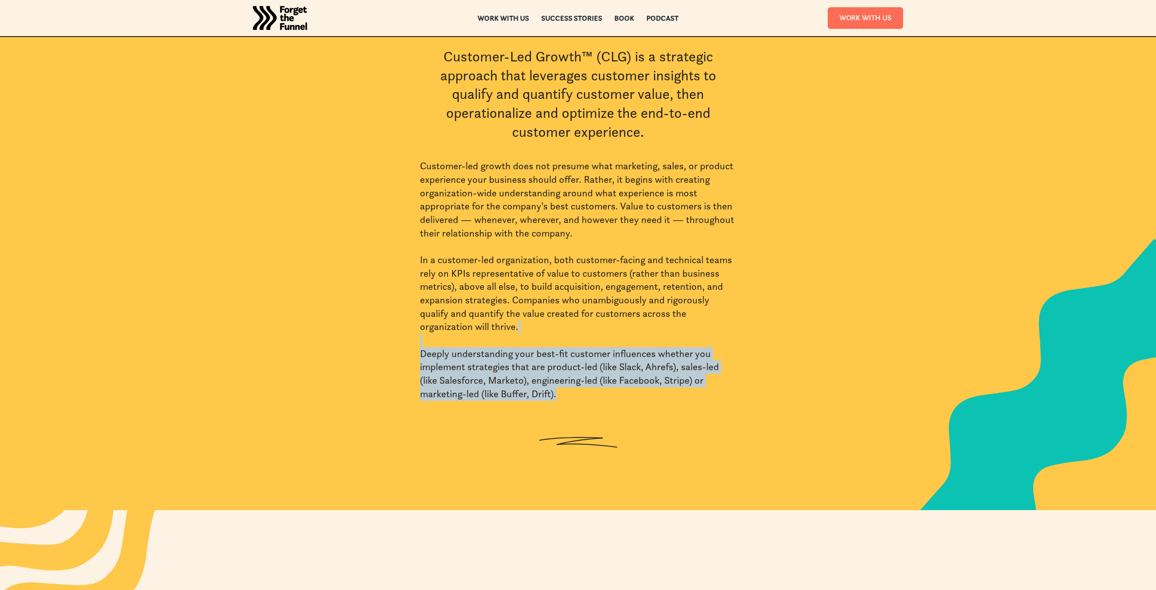
drag, startPoint x: 607, startPoint y: 332, endPoint x: 622, endPoint y: 394, distance: 63.3
click at [622, 394] on div "Customer-led growth does not presume what marketing, sales, or product experien…" at bounding box center [578, 279] width 316 height 241
drag, startPoint x: 624, startPoint y: 397, endPoint x: 618, endPoint y: 335, distance: 61.8
click at [618, 335] on div "Customer-led growth does not presume what marketing, sales, or product experien…" at bounding box center [578, 279] width 316 height 241
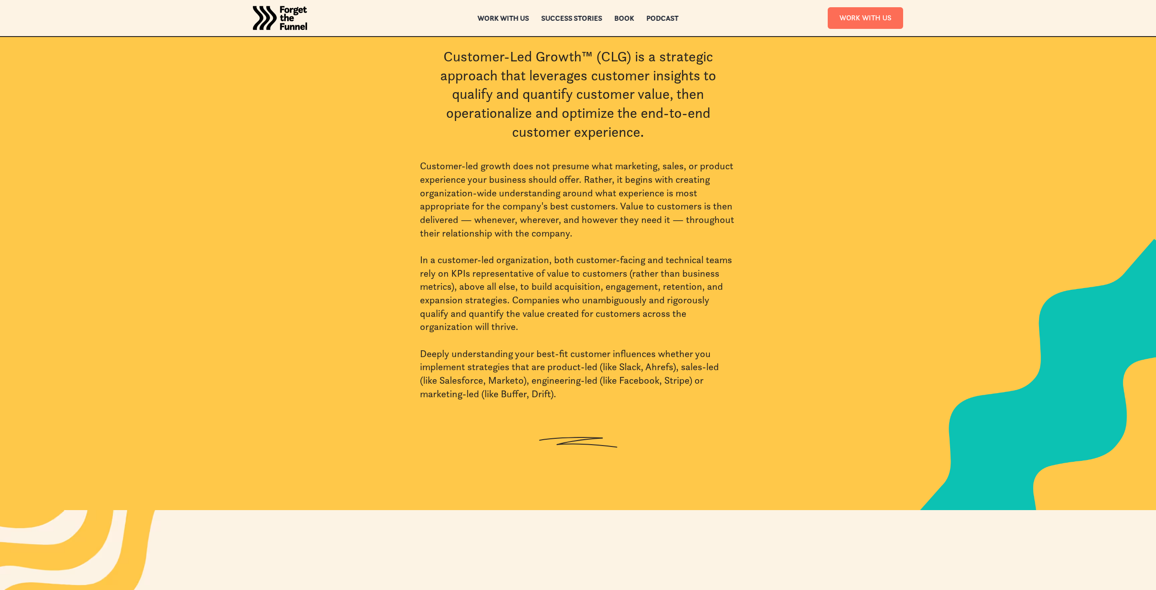
click at [618, 335] on div "Customer-led growth does not presume what marketing, sales, or product experien…" at bounding box center [578, 279] width 316 height 241
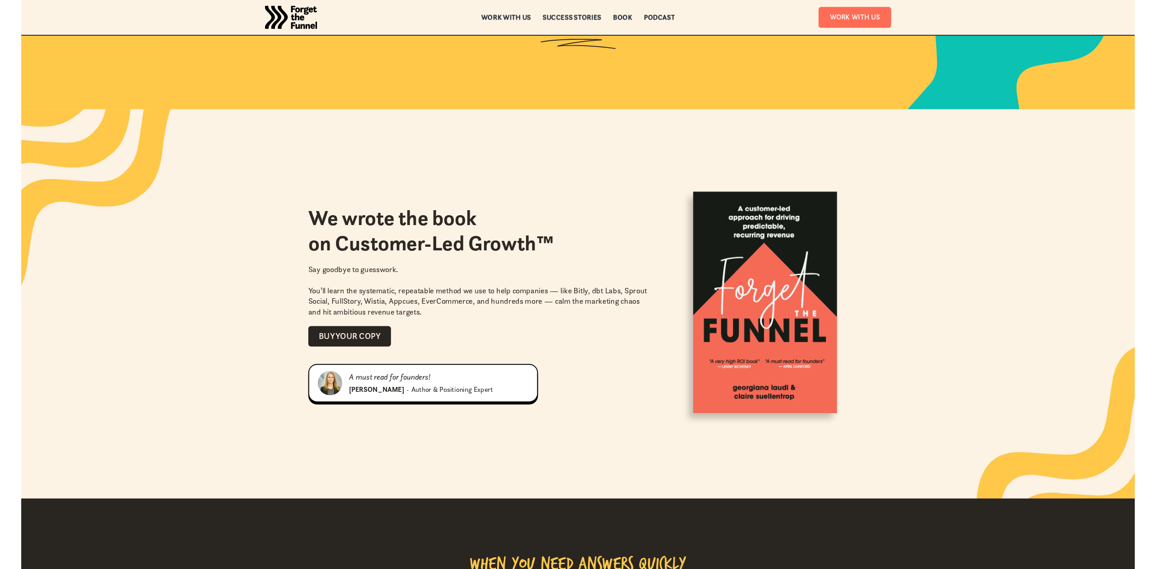
scroll to position [829, 0]
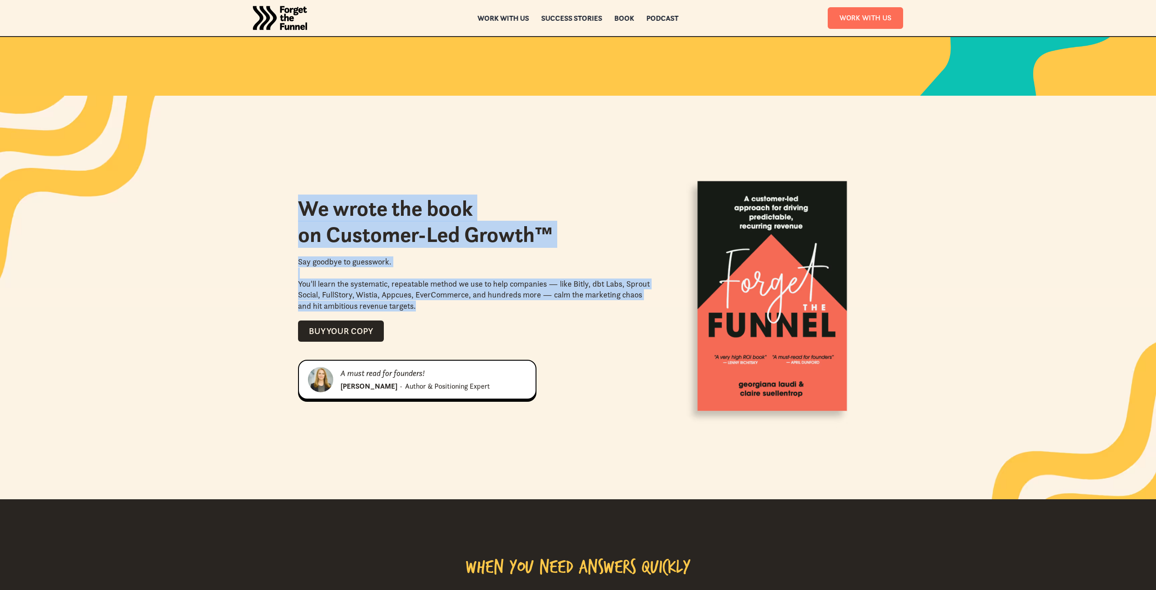
drag, startPoint x: 306, startPoint y: 205, endPoint x: 566, endPoint y: 320, distance: 284.2
click at [566, 320] on div "We wrote the book on Customer-Led Growth™ Say goodbye to guesswork.  You'll lea…" at bounding box center [483, 269] width 370 height 146
drag, startPoint x: 572, startPoint y: 331, endPoint x: 561, endPoint y: 194, distance: 137.3
click at [561, 194] on div "We wrote the book on Customer-Led Growth™ Say goodbye to guesswork.  You'll lea…" at bounding box center [578, 298] width 560 height 288
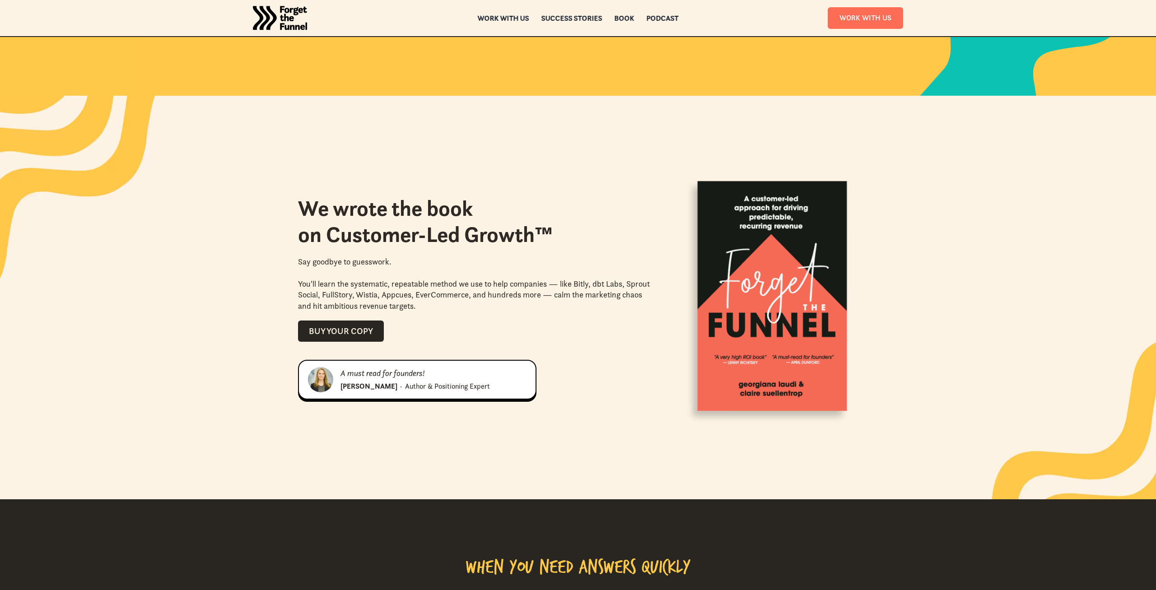
click at [561, 194] on div "We wrote the book on Customer-Led Growth™ Say goodbye to guesswork.  You'll lea…" at bounding box center [578, 298] width 560 height 288
drag, startPoint x: 565, startPoint y: 178, endPoint x: 586, endPoint y: 295, distance: 118.0
click at [586, 295] on div "We wrote the book on Customer-Led Growth™ Say goodbye to guesswork.  You'll lea…" at bounding box center [578, 298] width 560 height 288
click at [586, 295] on div "Say goodbye to guesswork.  You'll learn the systematic, repeatable method we us…" at bounding box center [474, 284] width 352 height 55
drag, startPoint x: 587, startPoint y: 302, endPoint x: 548, endPoint y: 189, distance: 119.4
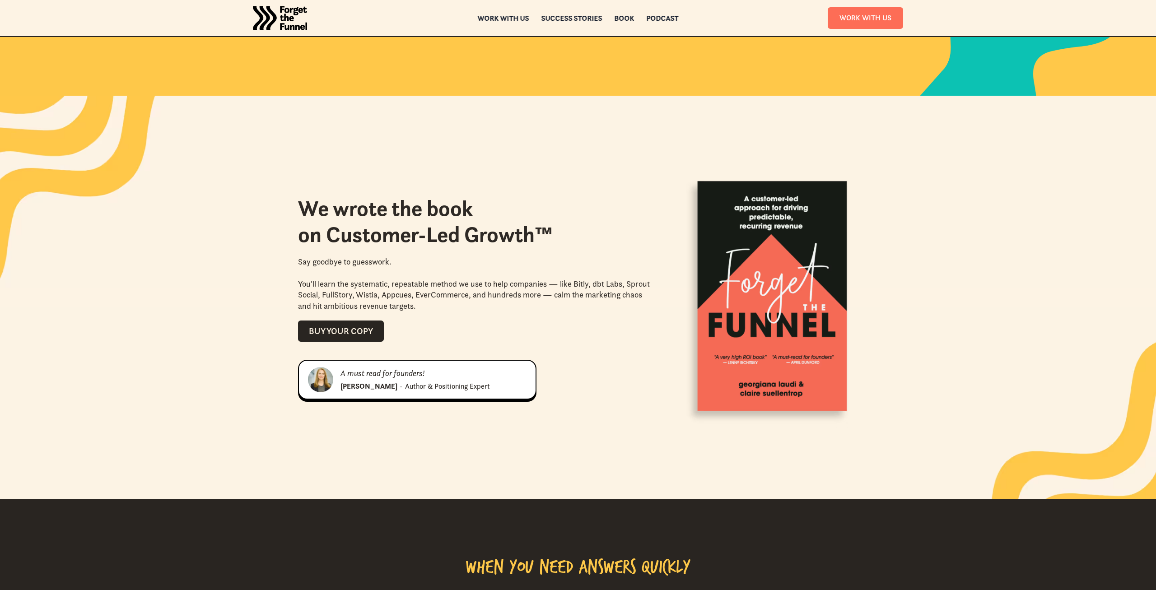
click at [548, 189] on div "We wrote the book on Customer-Led Growth™ Say goodbye to guesswork.  You'll lea…" at bounding box center [578, 298] width 560 height 288
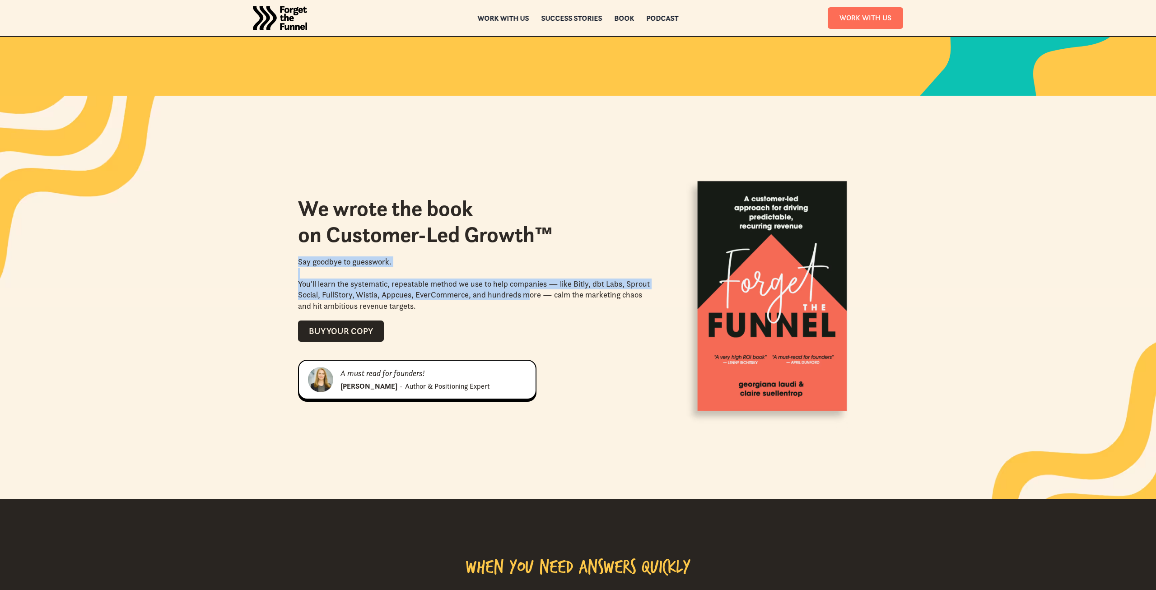
drag, startPoint x: 545, startPoint y: 222, endPoint x: 556, endPoint y: 290, distance: 69.5
click at [556, 290] on div "We wrote the book on Customer-Led Growth™ Say goodbye to guesswork.  You'll lea…" at bounding box center [483, 269] width 370 height 146
click at [556, 290] on div "Say goodbye to guesswork.  You'll learn the systematic, repeatable method we us…" at bounding box center [474, 284] width 352 height 55
drag, startPoint x: 559, startPoint y: 299, endPoint x: 555, endPoint y: 222, distance: 76.9
click at [555, 222] on div "We wrote the book on Customer-Led Growth™ Say goodbye to guesswork.  You'll lea…" at bounding box center [483, 269] width 370 height 146
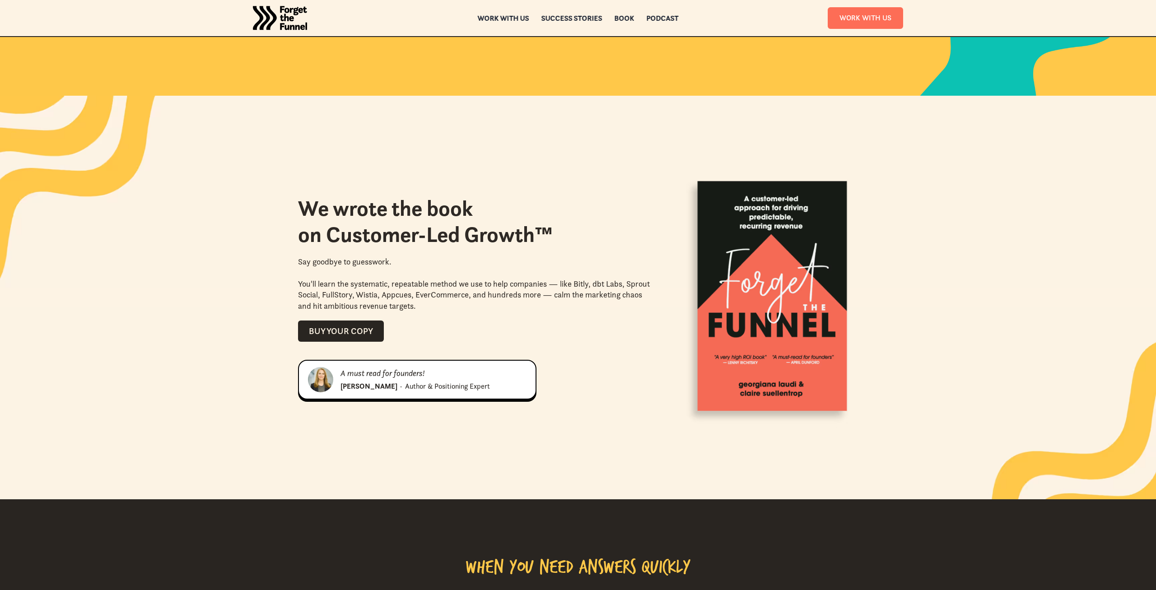
click at [555, 222] on div "We wrote the book on Customer-Led Growth™ Say goodbye to guesswork.  You'll lea…" at bounding box center [483, 269] width 370 height 146
drag, startPoint x: 555, startPoint y: 222, endPoint x: 571, endPoint y: 298, distance: 77.5
click at [571, 298] on div "We wrote the book on Customer-Led Growth™ Say goodbye to guesswork.  You'll lea…" at bounding box center [483, 269] width 370 height 146
drag, startPoint x: 571, startPoint y: 298, endPoint x: 966, endPoint y: 70, distance: 456.4
click at [572, 298] on div "Say goodbye to guesswork.  You'll learn the systematic, repeatable method we us…" at bounding box center [474, 284] width 352 height 55
